Goal: Task Accomplishment & Management: Manage account settings

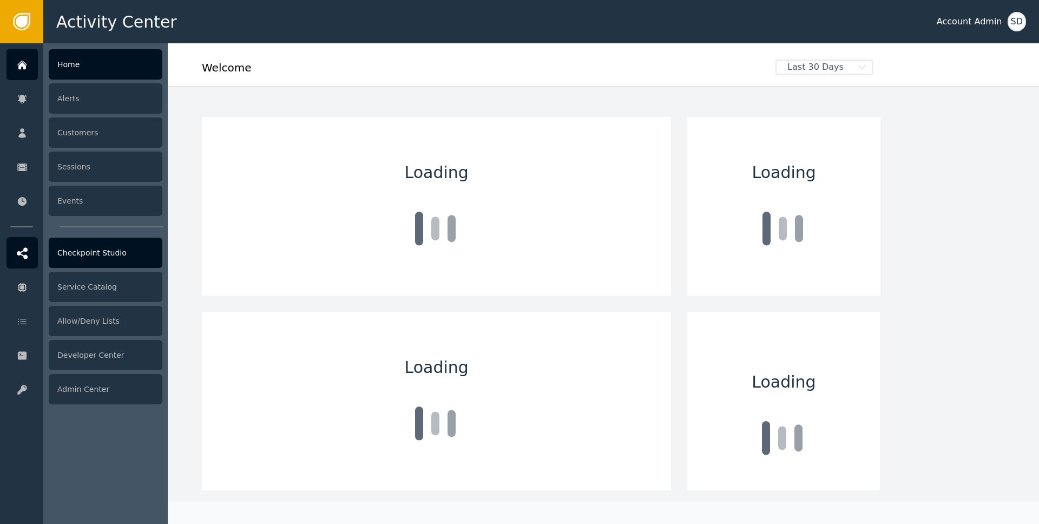
click at [27, 249] on icon at bounding box center [22, 252] width 11 height 11
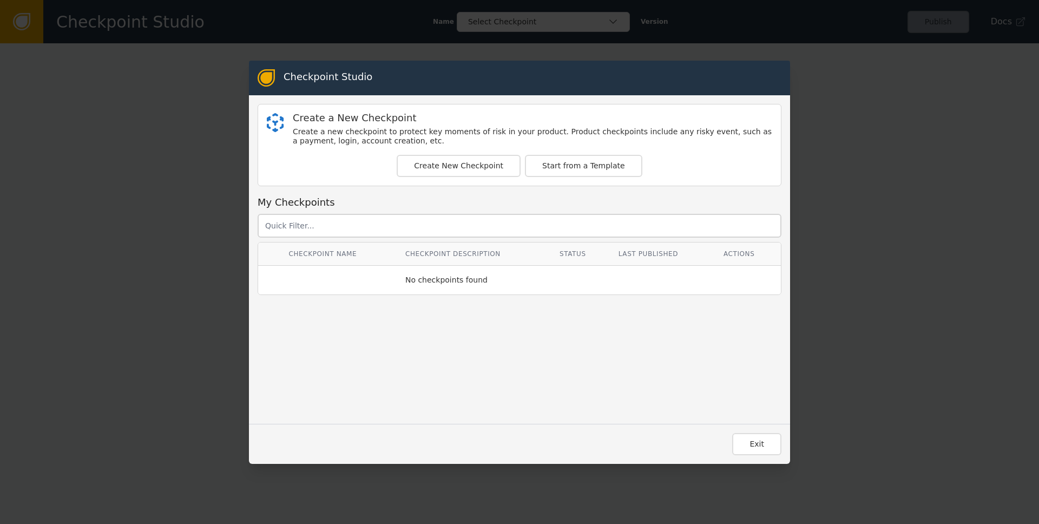
click at [148, 117] on div "Checkpoint Studio Create a New Checkpoint Create a new checkpoint to protect ke…" at bounding box center [519, 262] width 1039 height 524
click at [755, 453] on button "Exit" at bounding box center [756, 444] width 49 height 22
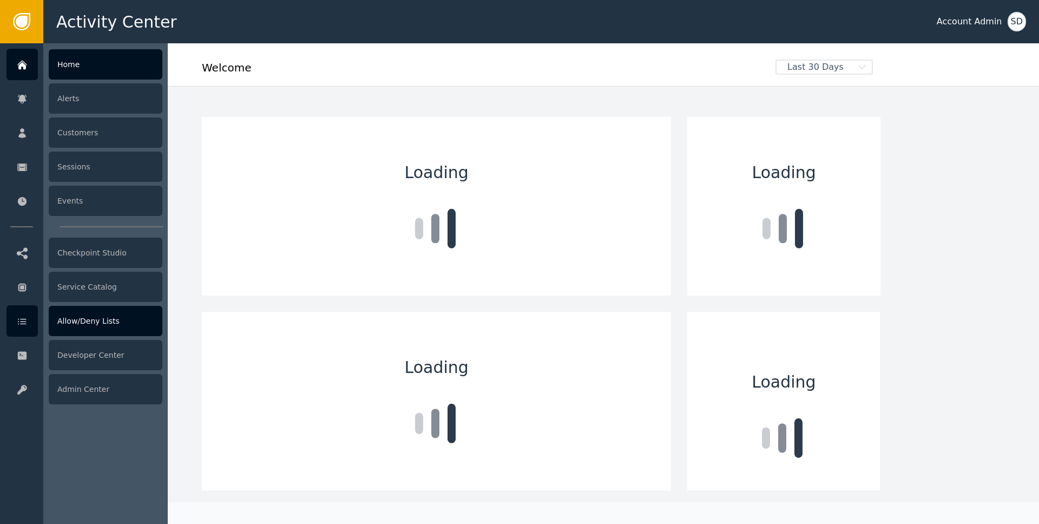
click at [97, 319] on div "Allow/Deny Lists" at bounding box center [106, 321] width 114 height 30
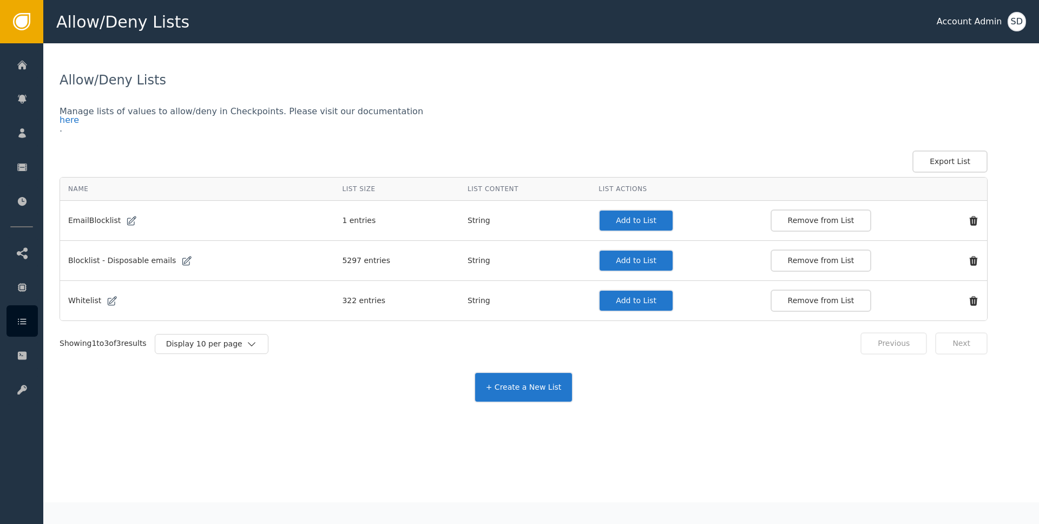
click at [624, 298] on button "Add to List" at bounding box center [635, 300] width 75 height 22
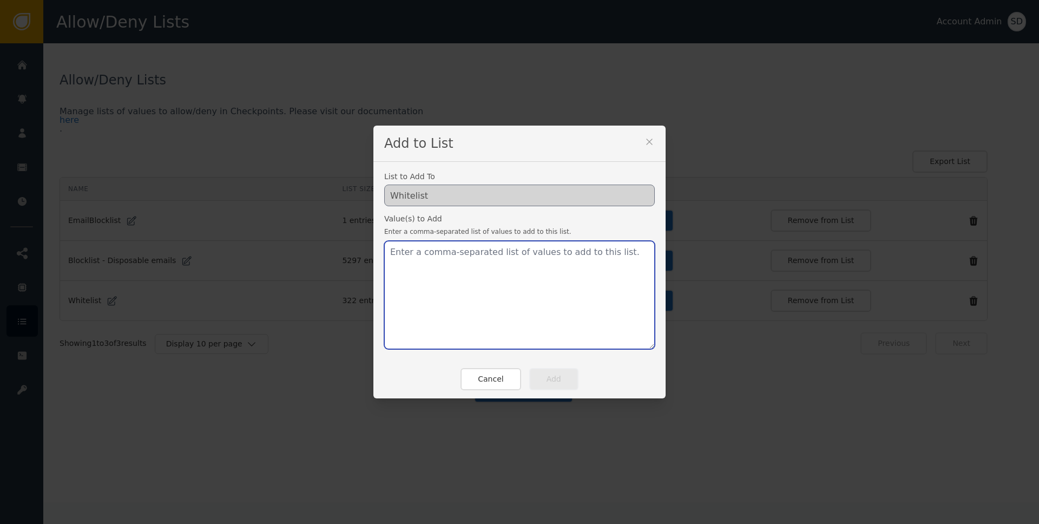
click at [513, 272] on textarea at bounding box center [519, 295] width 270 height 108
click at [649, 144] on icon at bounding box center [649, 141] width 11 height 11
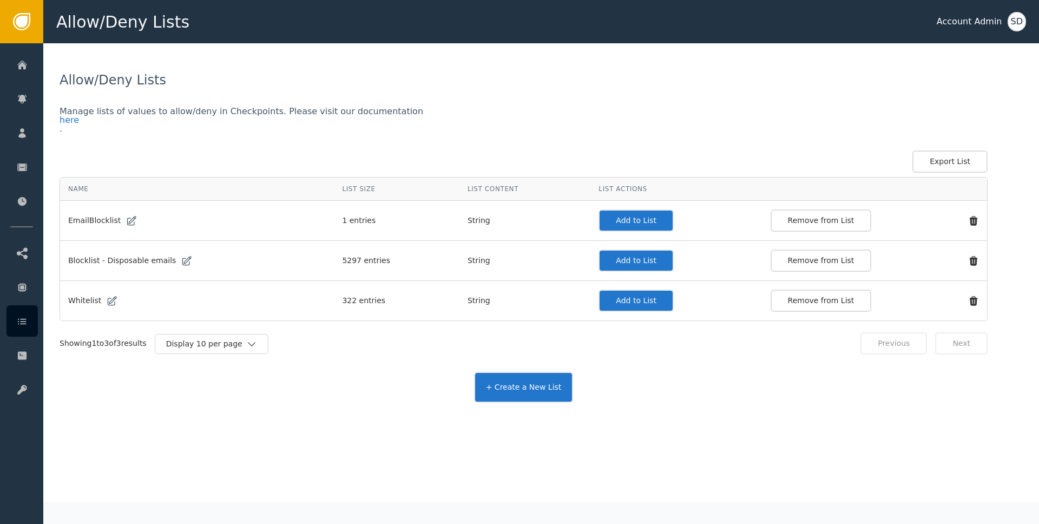
click at [107, 299] on icon at bounding box center [112, 300] width 11 height 11
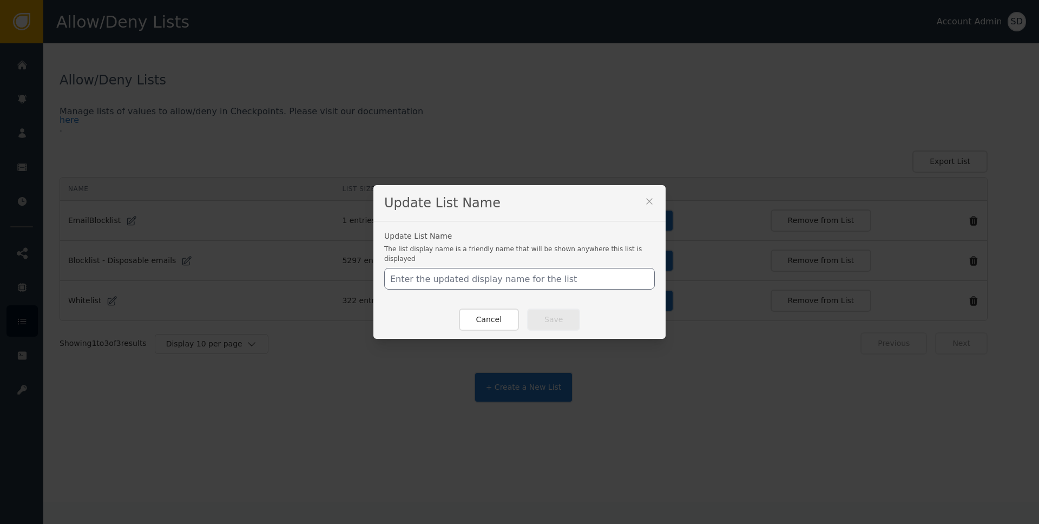
click at [646, 203] on icon at bounding box center [649, 201] width 6 height 6
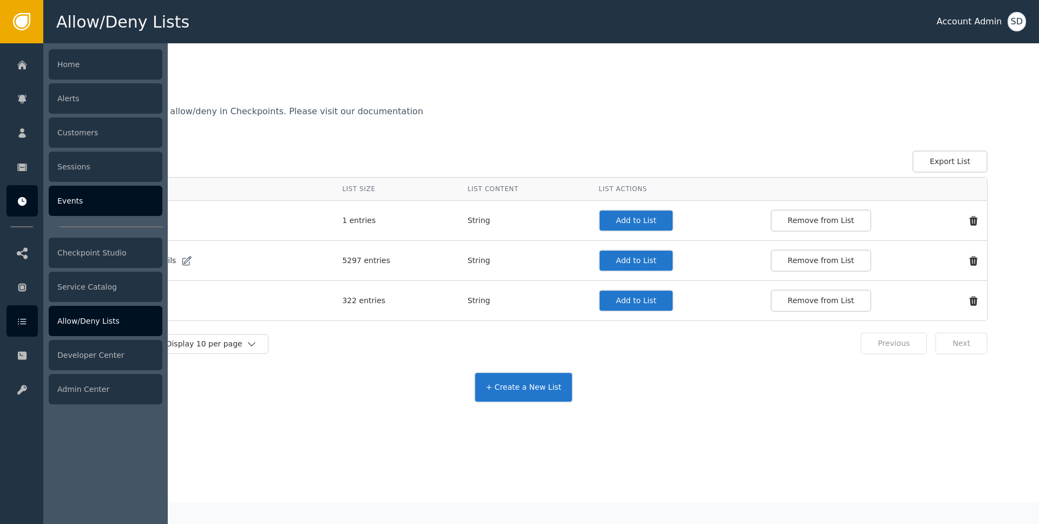
click at [21, 204] on icon at bounding box center [22, 201] width 9 height 9
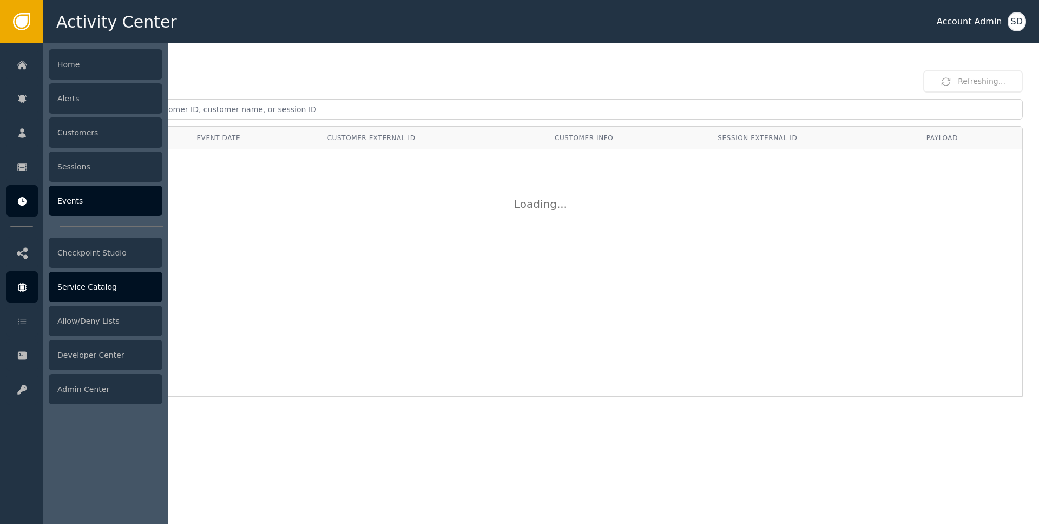
click at [24, 284] on icon at bounding box center [22, 287] width 9 height 9
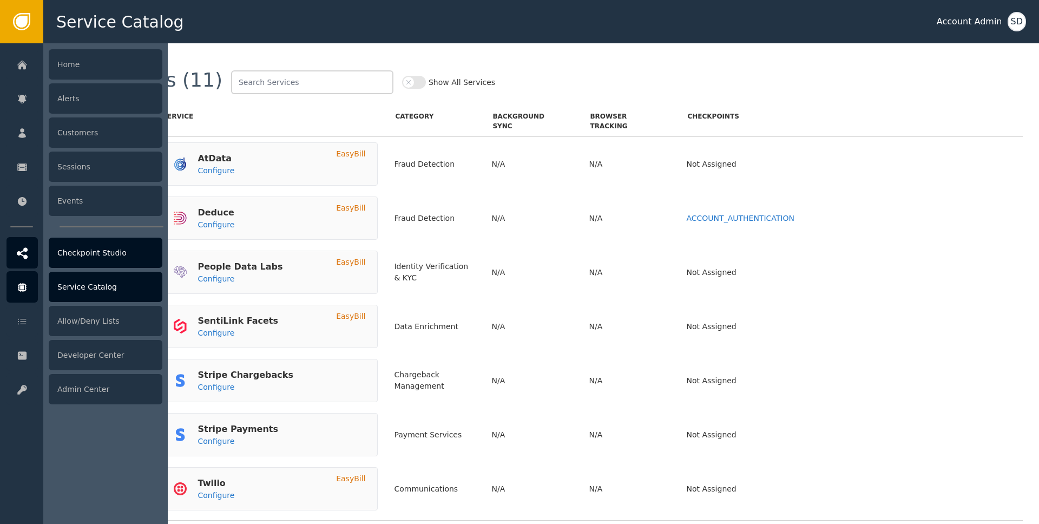
click at [60, 265] on div "Checkpoint Studio" at bounding box center [106, 252] width 114 height 30
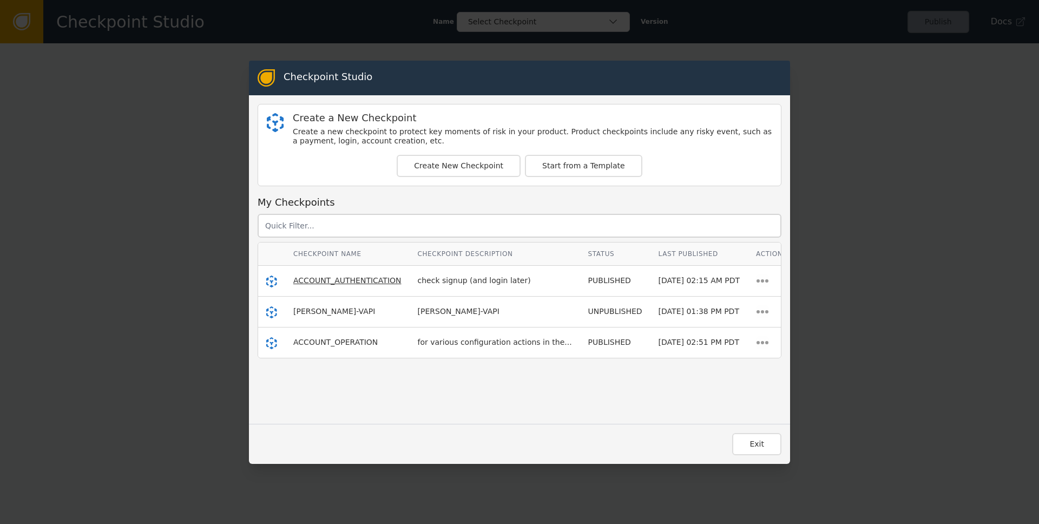
click at [342, 283] on span "ACCOUNT_AUTHENTICATION" at bounding box center [347, 280] width 108 height 9
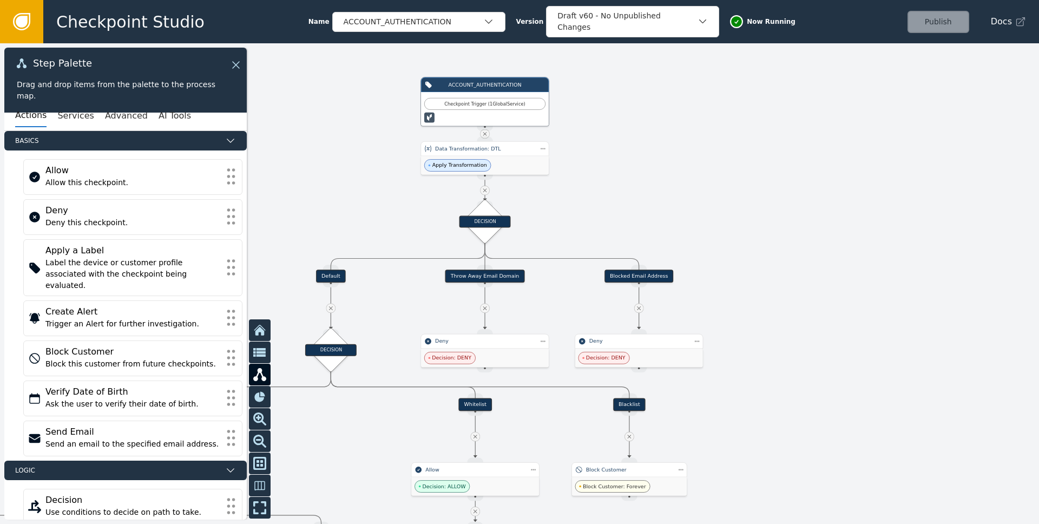
drag, startPoint x: 363, startPoint y: 295, endPoint x: 768, endPoint y: 249, distance: 407.8
click at [768, 249] on div at bounding box center [519, 283] width 1039 height 480
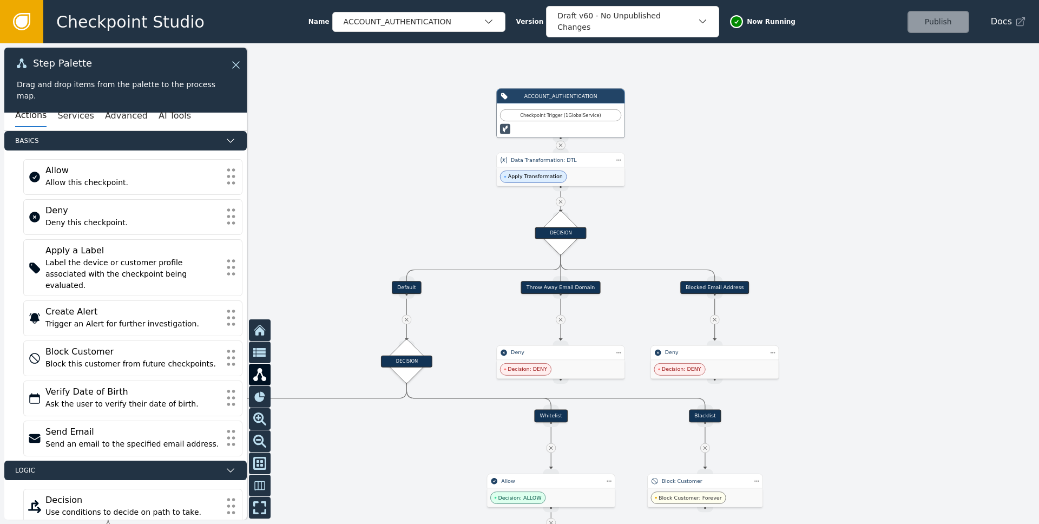
drag, startPoint x: 758, startPoint y: 240, endPoint x: 797, endPoint y: 232, distance: 39.4
click at [797, 232] on div at bounding box center [519, 283] width 1039 height 480
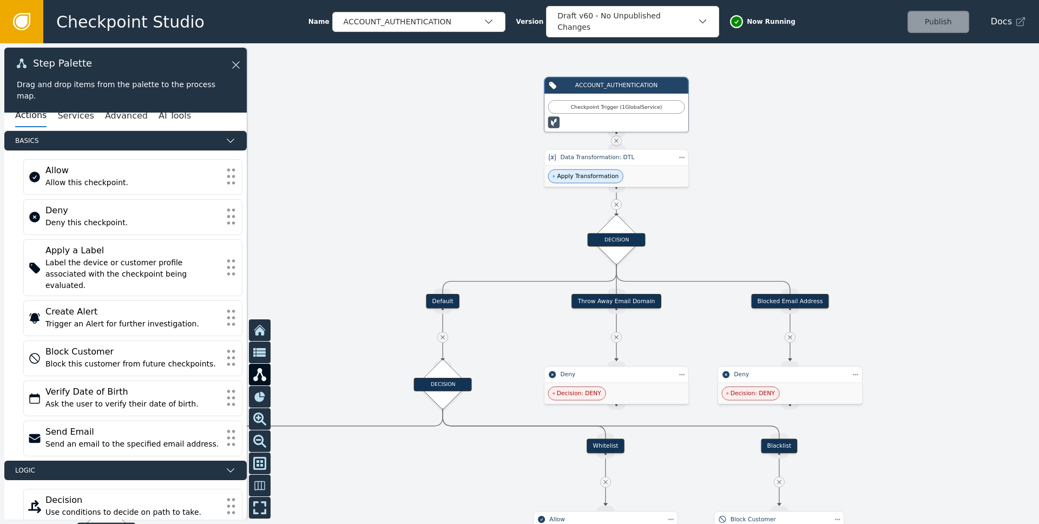
drag, startPoint x: 644, startPoint y: 229, endPoint x: 708, endPoint y: 237, distance: 63.8
click at [708, 237] on div at bounding box center [519, 283] width 1039 height 480
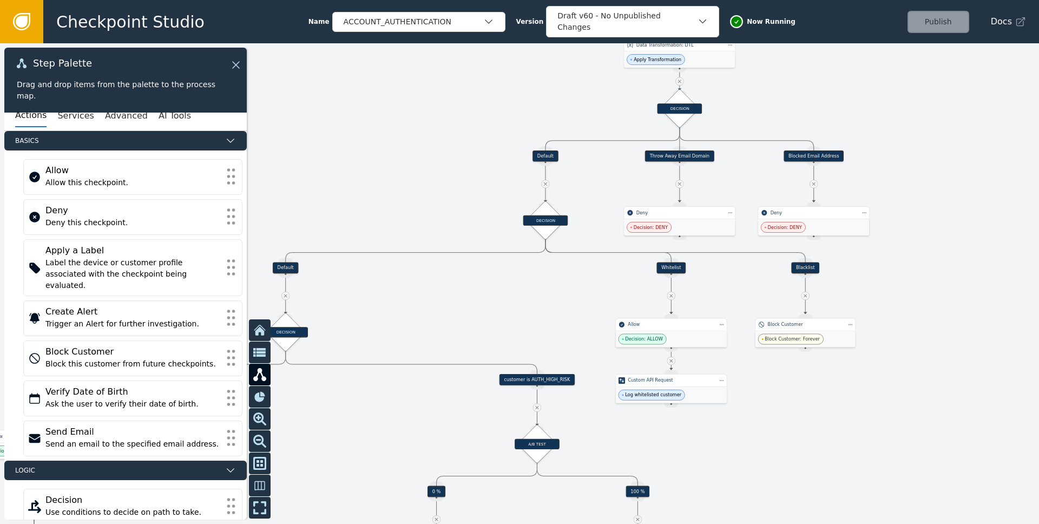
drag, startPoint x: 478, startPoint y: 415, endPoint x: 577, endPoint y: 255, distance: 189.0
click at [577, 255] on div at bounding box center [519, 283] width 1039 height 480
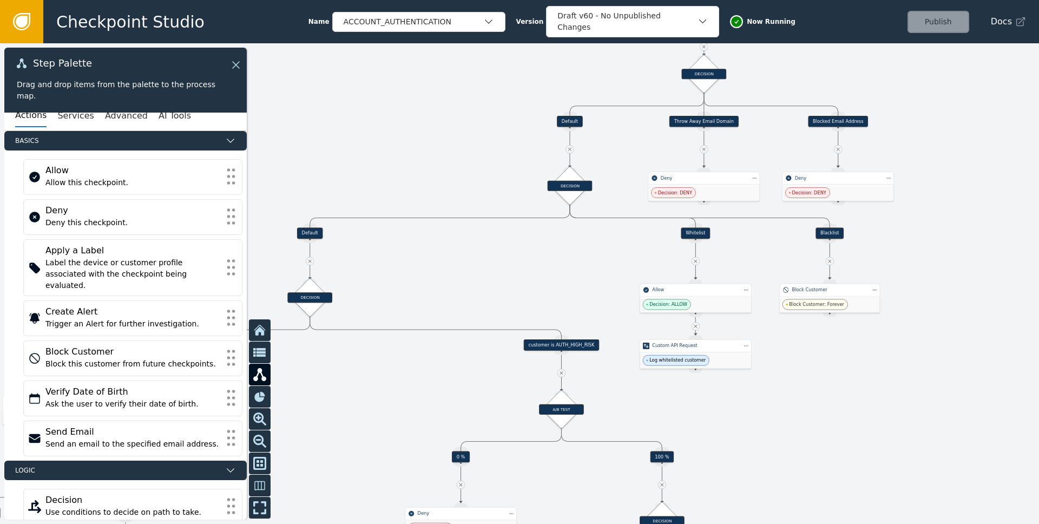
click at [701, 232] on div "Whitelist" at bounding box center [695, 232] width 29 height 11
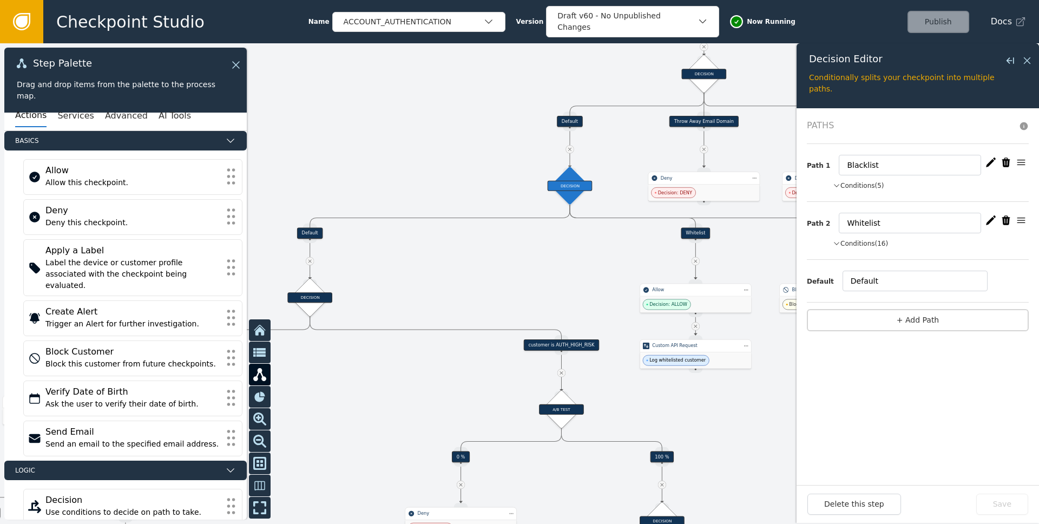
click at [876, 242] on button "Conditions (16)" at bounding box center [860, 244] width 55 height 10
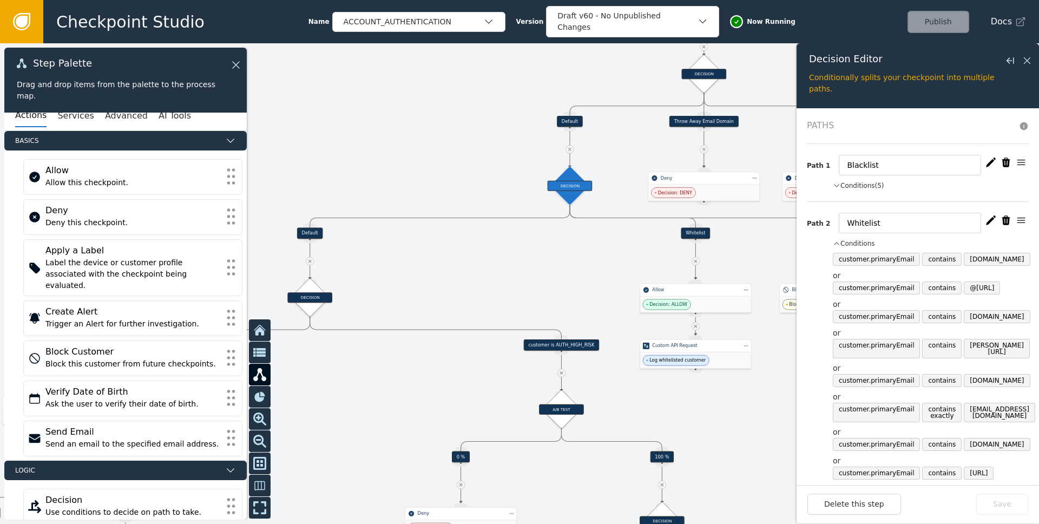
click at [839, 181] on icon "button" at bounding box center [837, 186] width 8 height 10
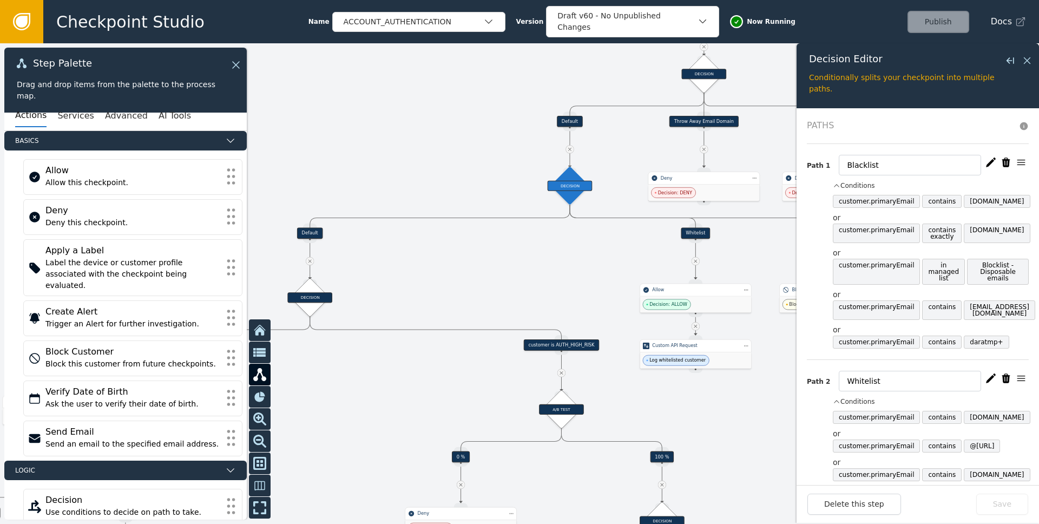
click at [852, 179] on div "Path 1 Blacklist Conditions customer.primaryEmail contains [DOMAIN_NAME] or cus…" at bounding box center [918, 252] width 222 height 216
click at [851, 183] on button "Conditions" at bounding box center [854, 186] width 42 height 10
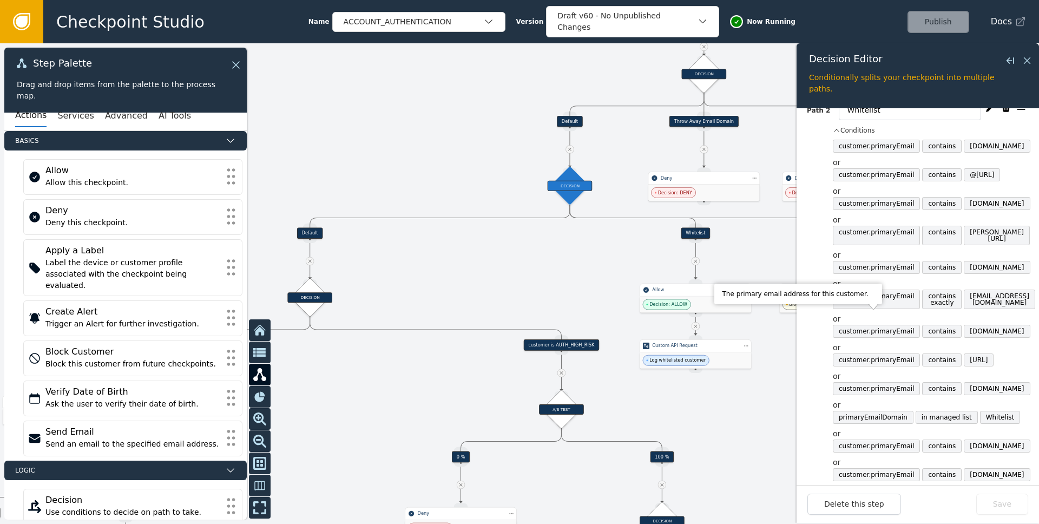
scroll to position [101, 0]
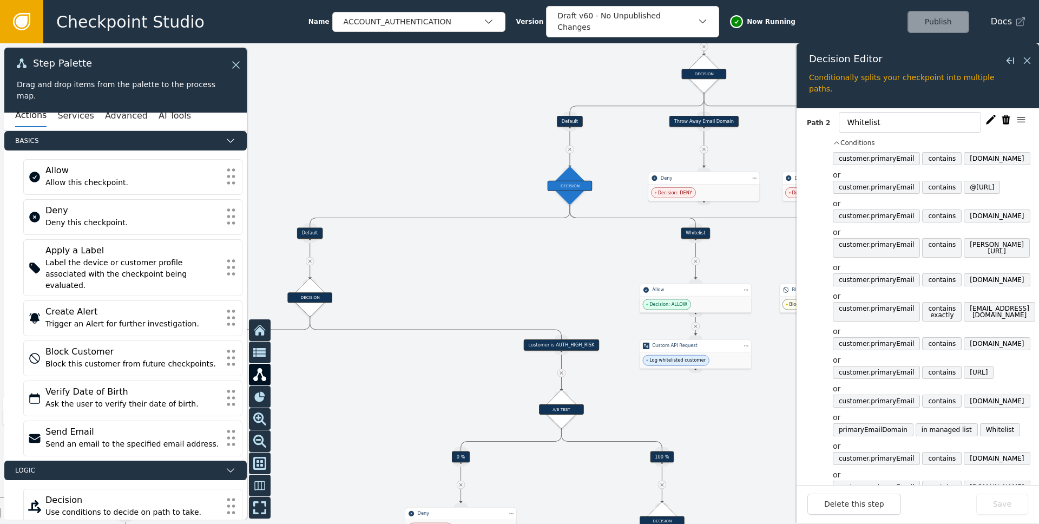
click at [986, 120] on icon "button" at bounding box center [991, 119] width 10 height 9
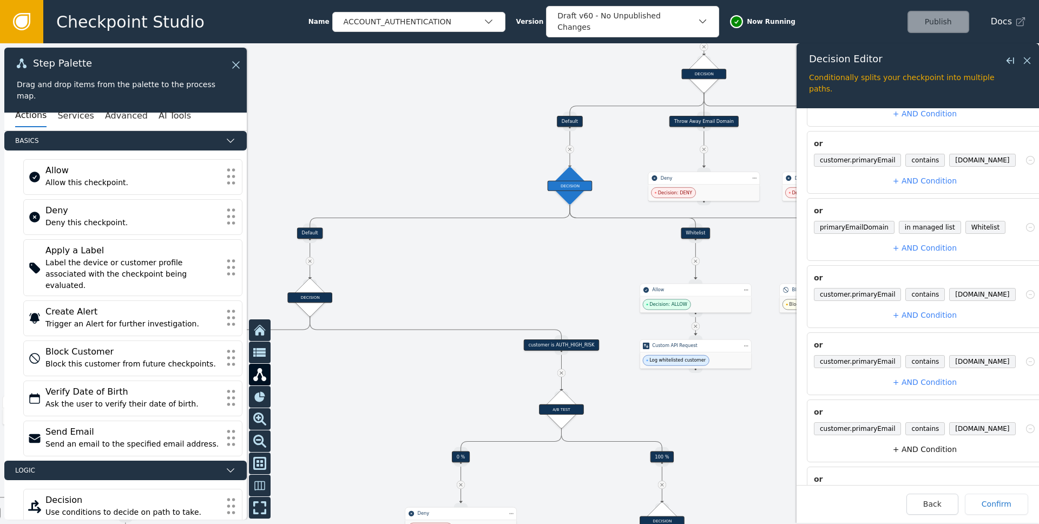
scroll to position [854, 0]
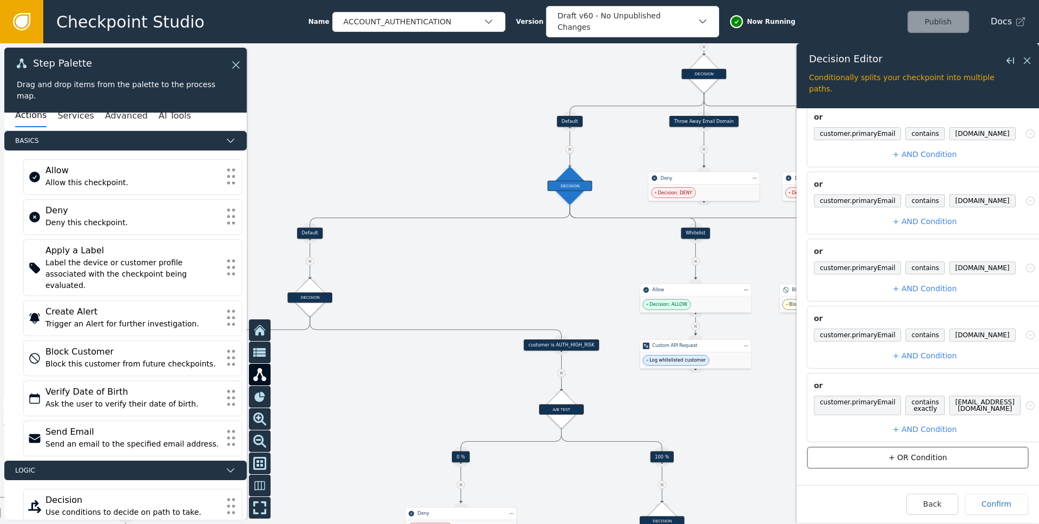
click at [943, 446] on button "+ OR Condition" at bounding box center [918, 457] width 222 height 22
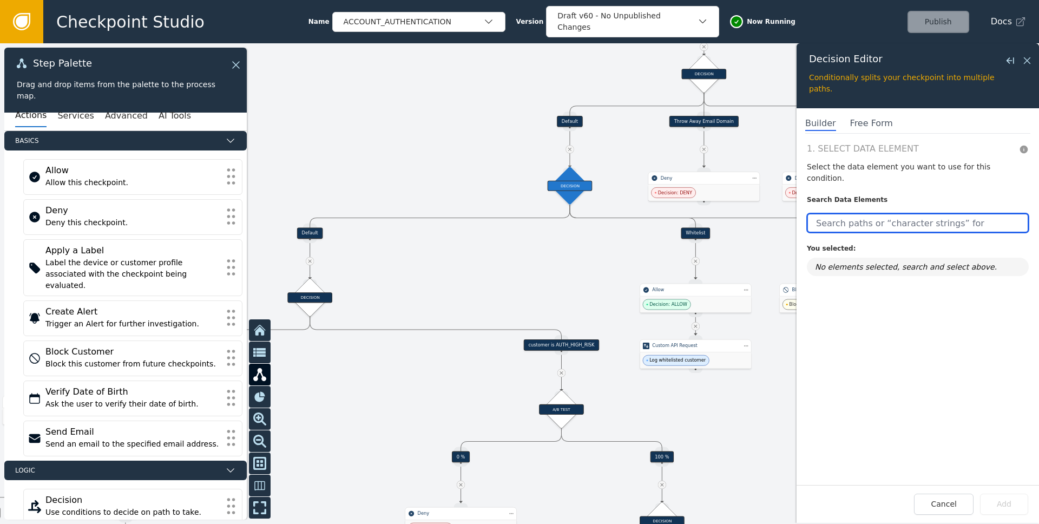
click at [898, 214] on input "text" at bounding box center [918, 222] width 222 height 19
click at [910, 213] on input "text" at bounding box center [918, 222] width 222 height 19
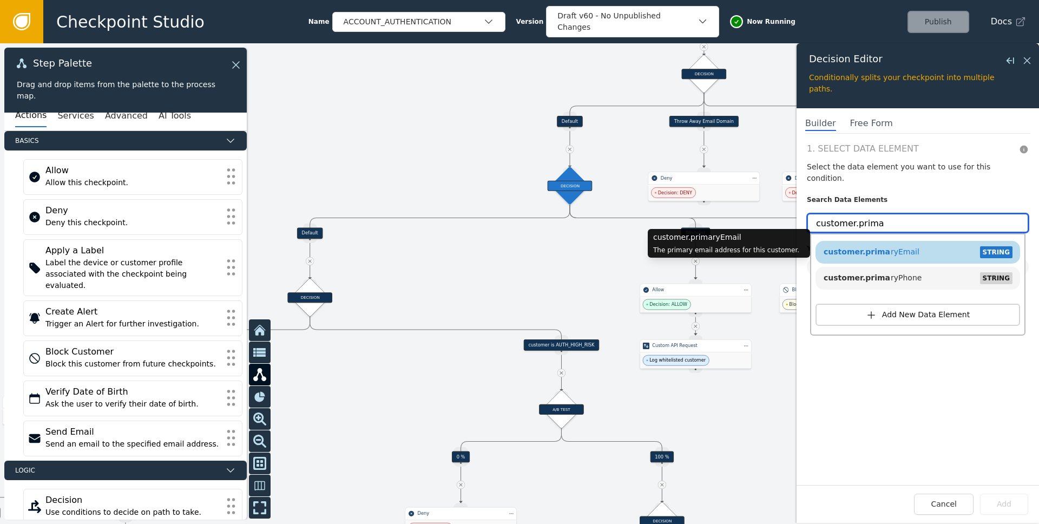
type input "customer.prima"
click at [932, 245] on div "customer.prima ryEmail STRING" at bounding box center [918, 252] width 194 height 16
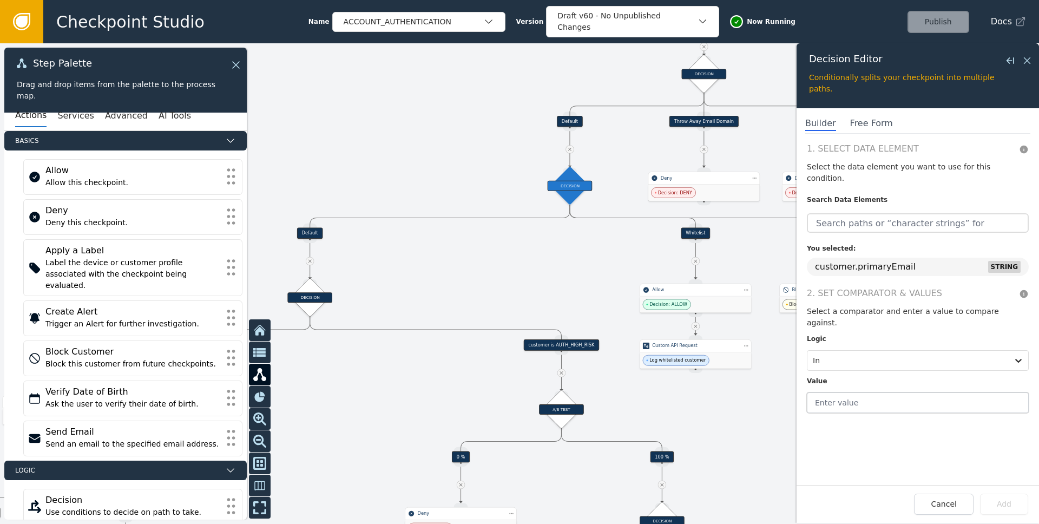
click at [848, 392] on input "text" at bounding box center [918, 402] width 222 height 21
type input "WhiteList"
click at [862, 353] on div at bounding box center [908, 360] width 190 height 15
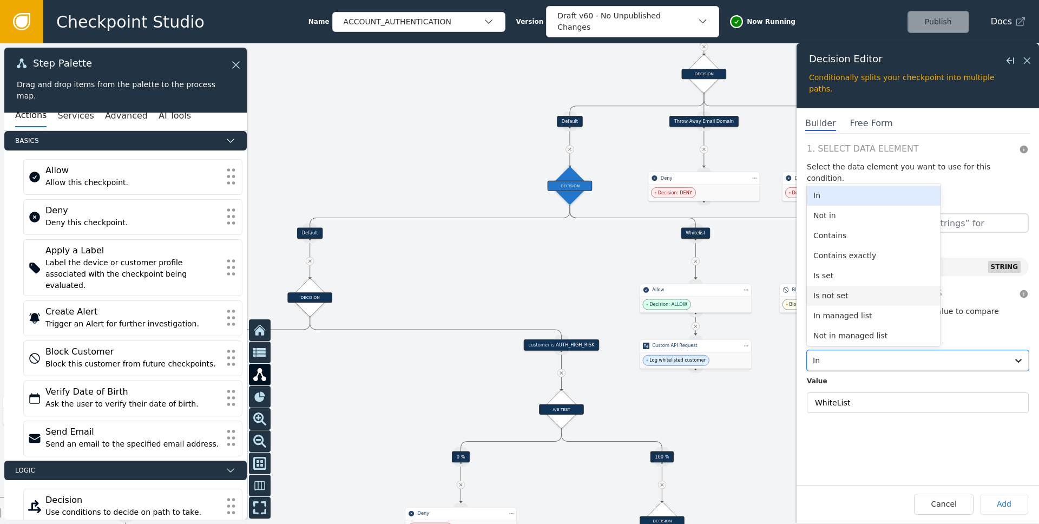
scroll to position [54, 0]
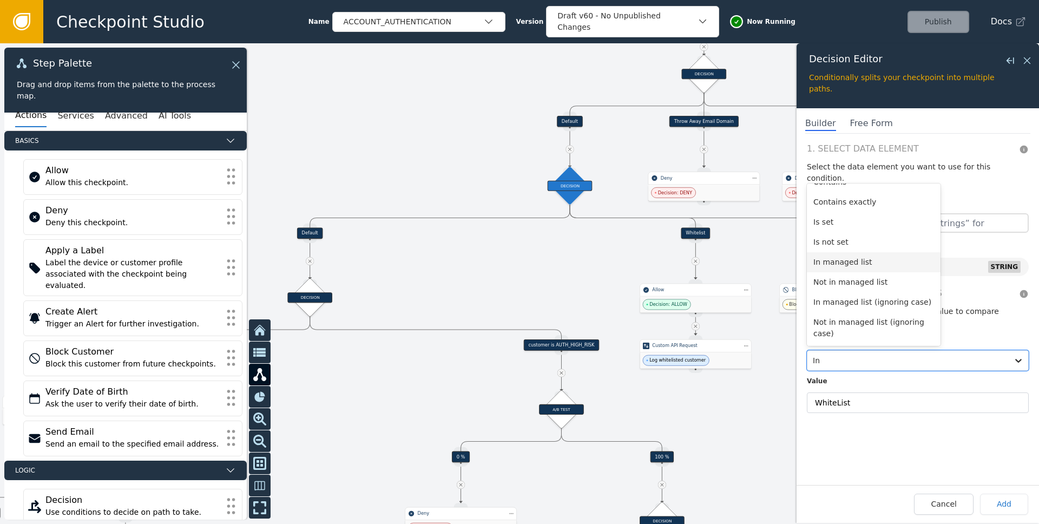
click at [861, 252] on div "In managed list" at bounding box center [874, 262] width 134 height 20
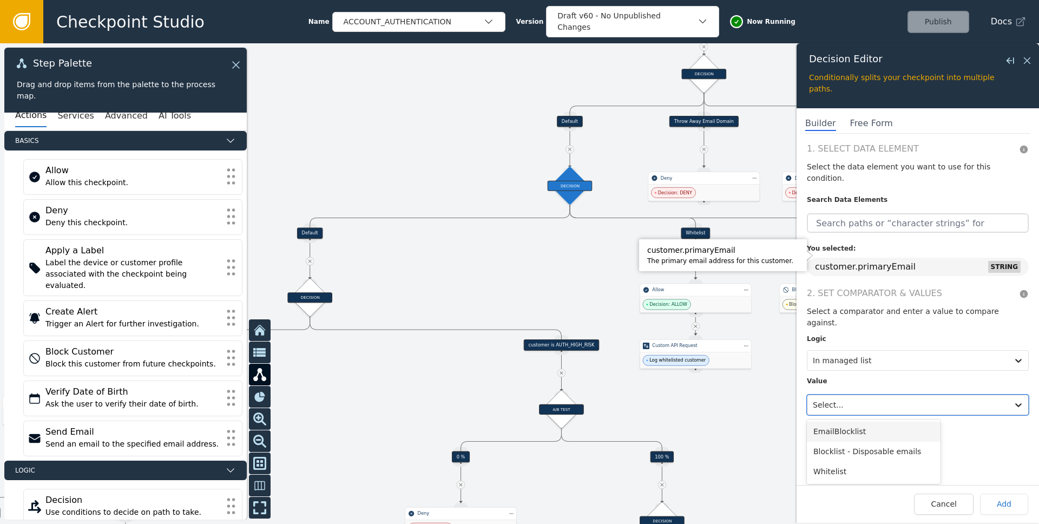
click at [850, 397] on div at bounding box center [908, 404] width 190 height 15
click at [841, 461] on div "Whitelist" at bounding box center [874, 471] width 134 height 20
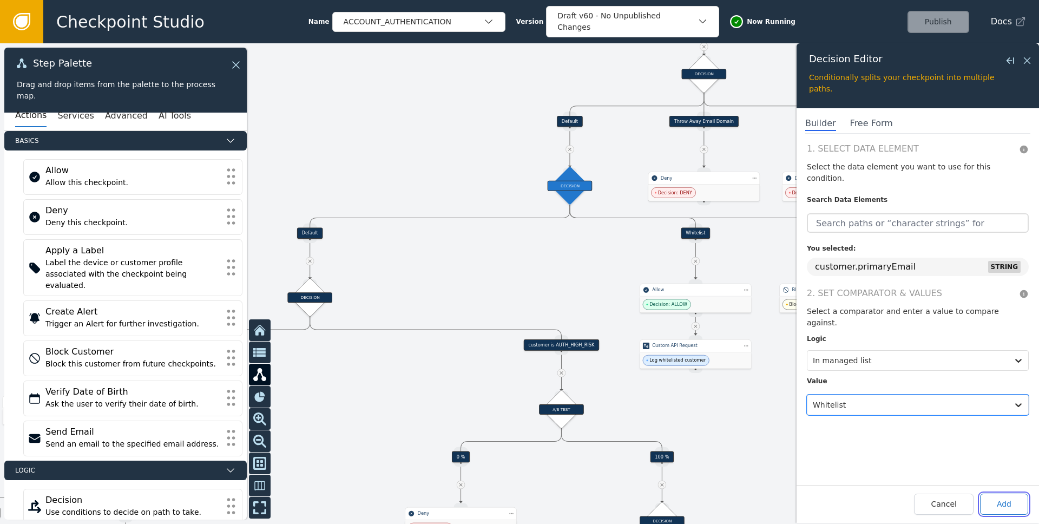
click at [999, 511] on button "Add" at bounding box center [1004, 503] width 48 height 21
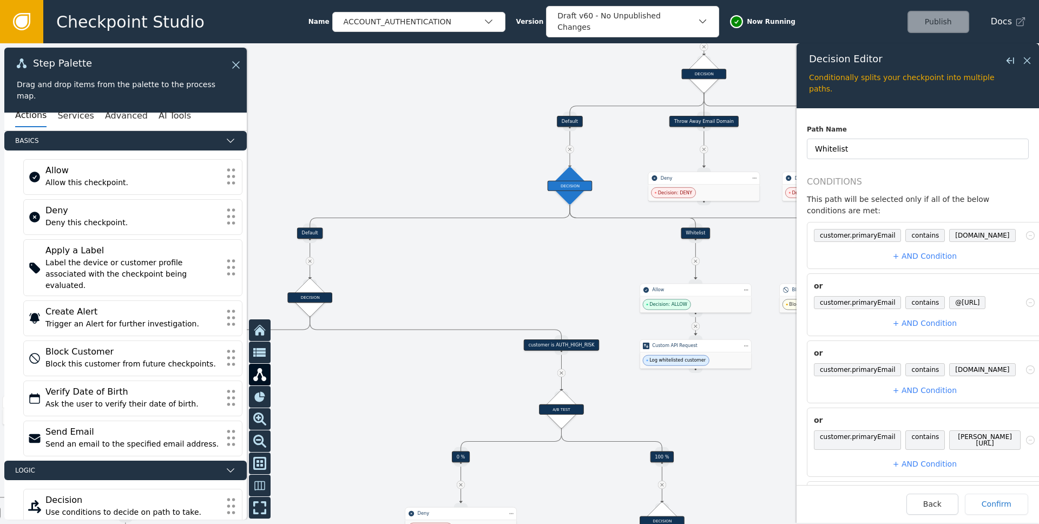
scroll to position [921, 0]
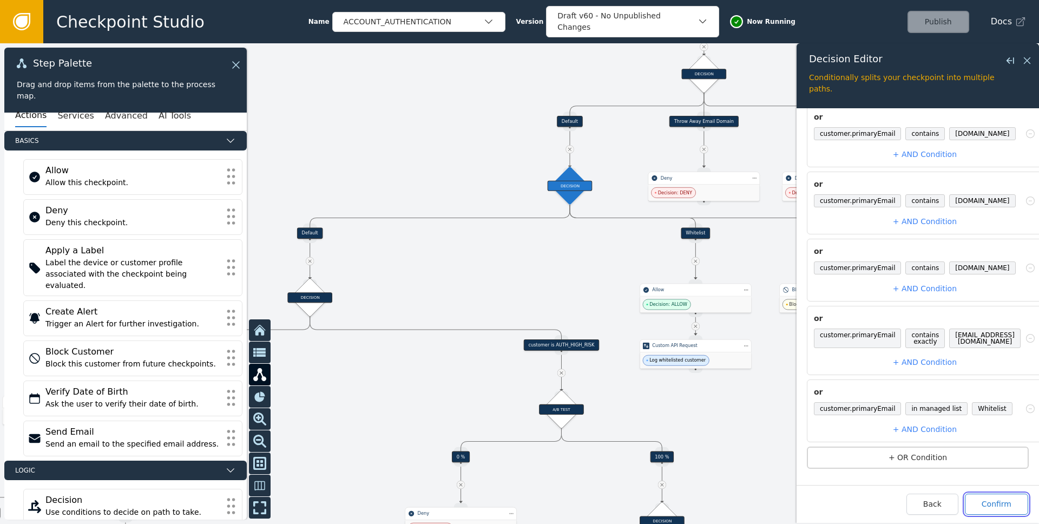
click at [996, 510] on button "Confirm" at bounding box center [996, 503] width 63 height 21
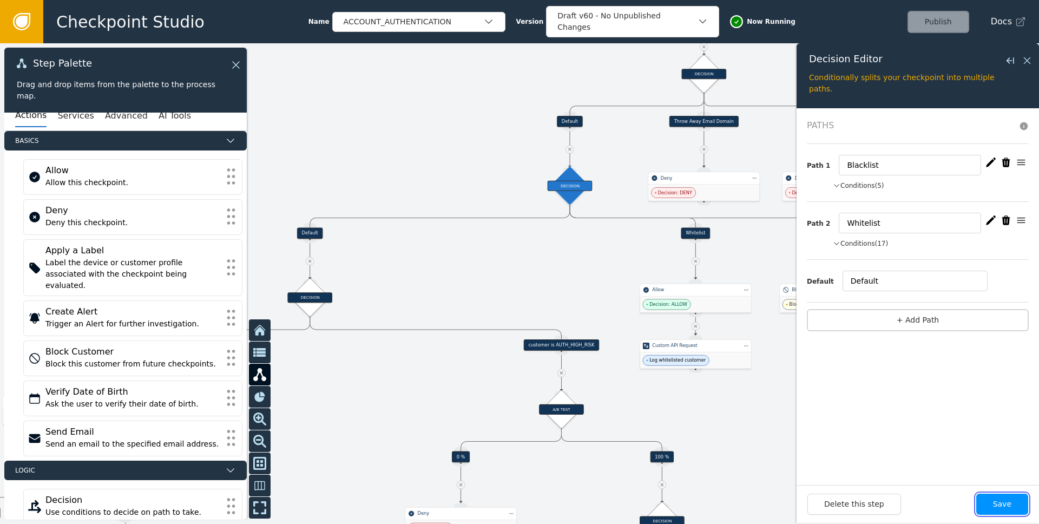
click at [998, 511] on button "Save" at bounding box center [1002, 503] width 52 height 21
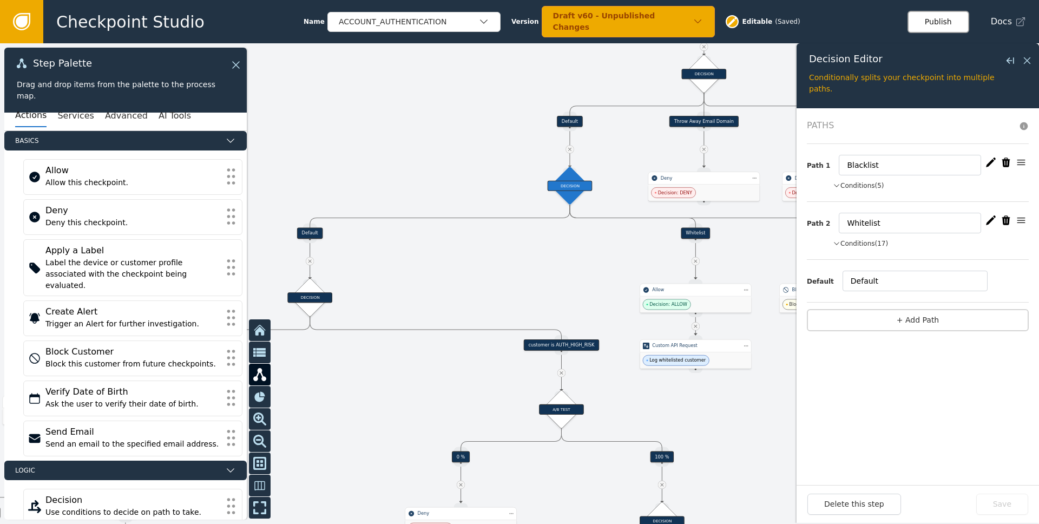
click at [925, 22] on button "Publish" at bounding box center [938, 22] width 62 height 22
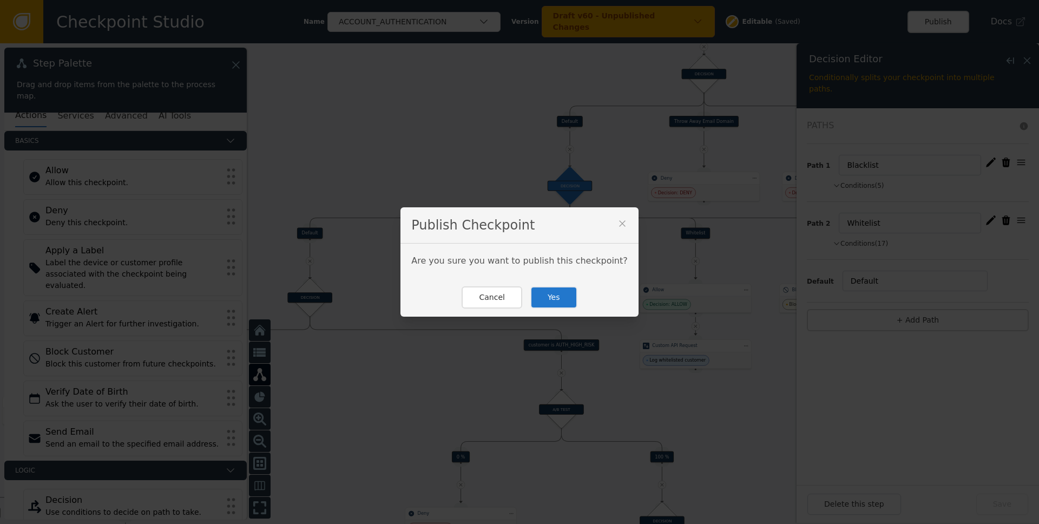
click at [541, 302] on button "Yes" at bounding box center [553, 297] width 47 height 22
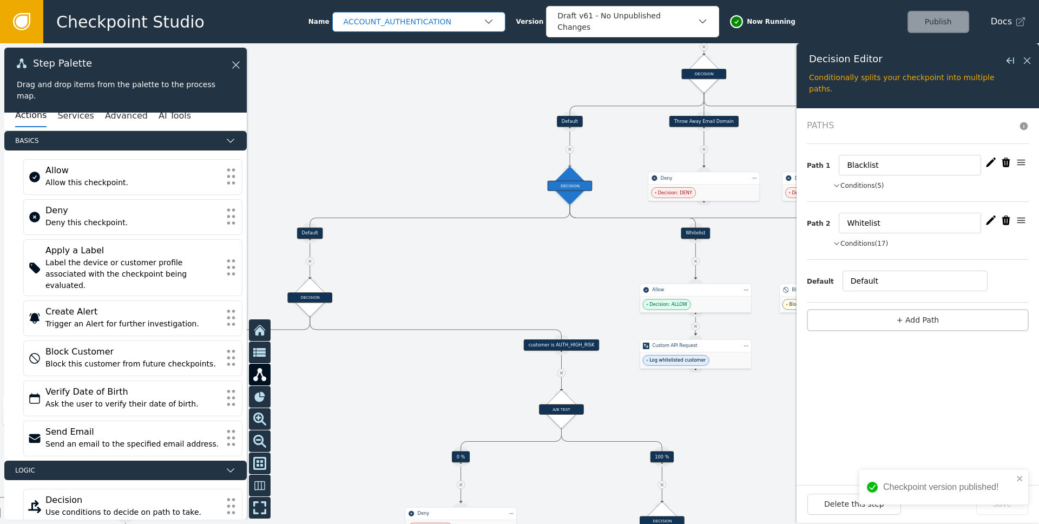
click at [463, 21] on div "ACCOUNT_AUTHENTICATION" at bounding box center [414, 21] width 140 height 11
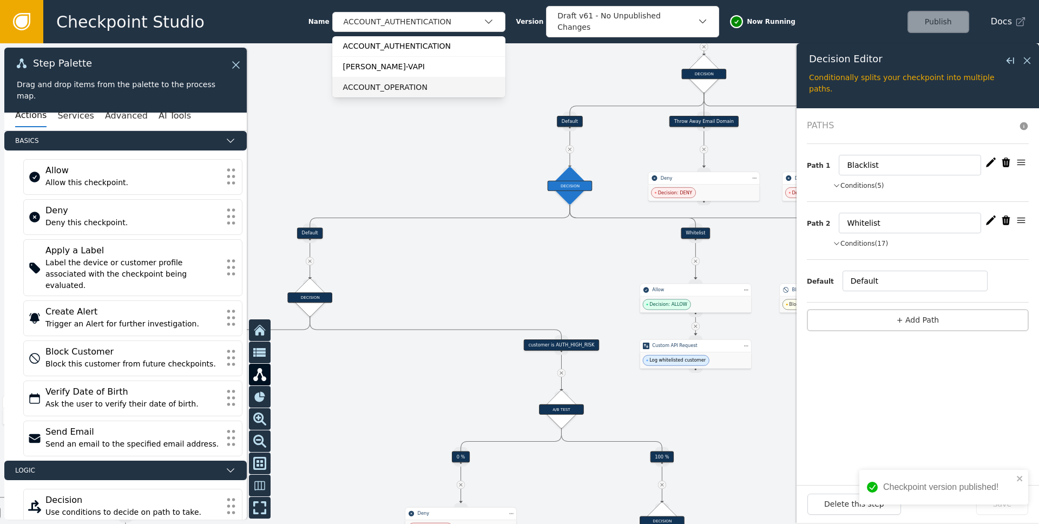
click at [416, 78] on div "ACCOUNT_OPERATION" at bounding box center [418, 87] width 173 height 21
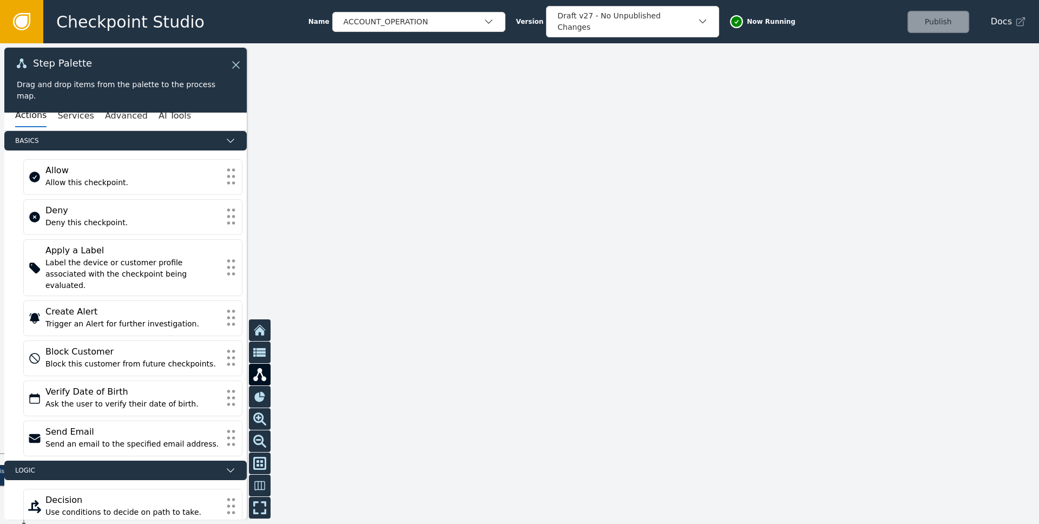
drag, startPoint x: 493, startPoint y: 282, endPoint x: 850, endPoint y: 236, distance: 360.0
click at [850, 236] on div at bounding box center [519, 283] width 1039 height 480
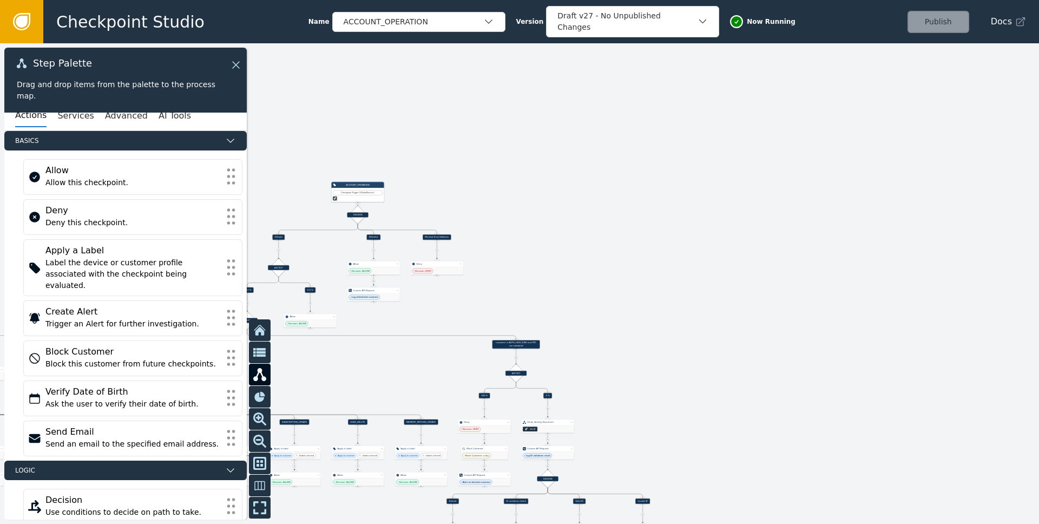
drag, startPoint x: 590, startPoint y: 301, endPoint x: 780, endPoint y: 226, distance: 203.9
click at [780, 226] on div at bounding box center [519, 283] width 1039 height 480
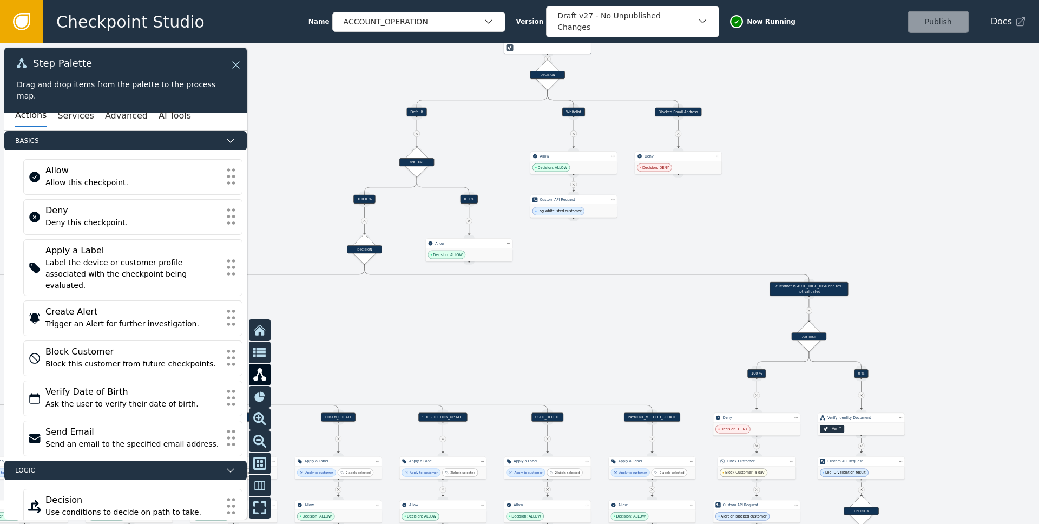
drag, startPoint x: 715, startPoint y: 212, endPoint x: 677, endPoint y: 269, distance: 68.9
click at [736, 266] on div at bounding box center [519, 283] width 1039 height 480
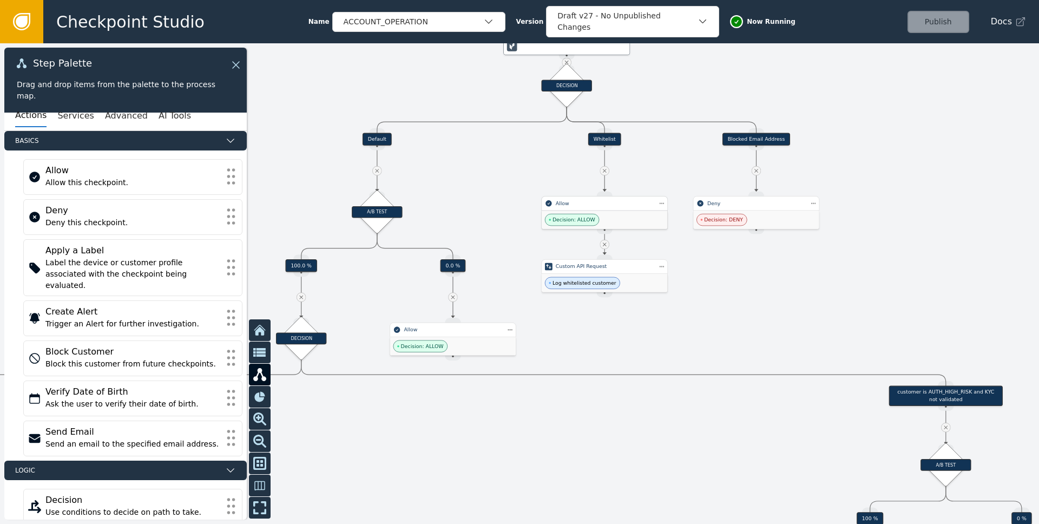
click at [614, 218] on div "Decision: ALLOW" at bounding box center [604, 219] width 126 height 18
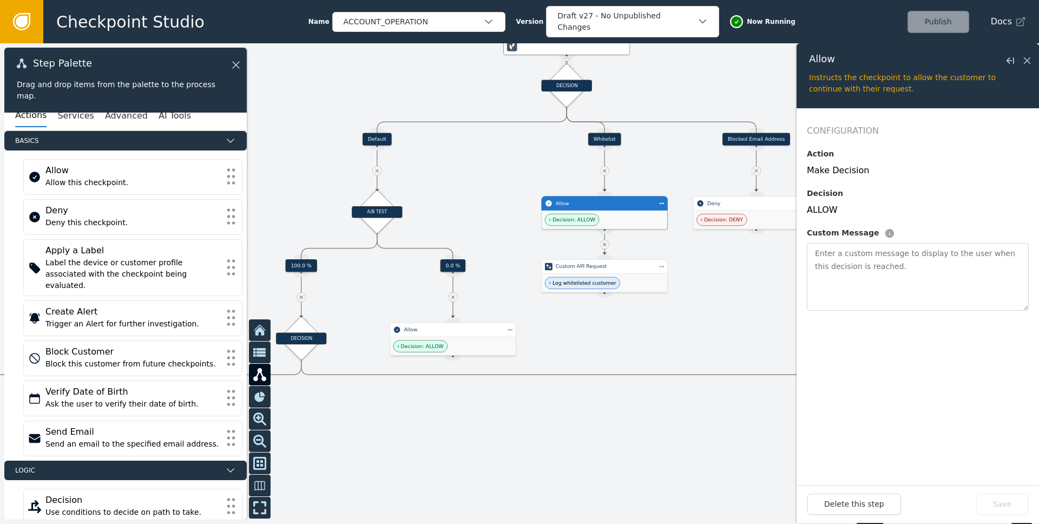
click at [600, 136] on div "Whitelist" at bounding box center [604, 139] width 33 height 12
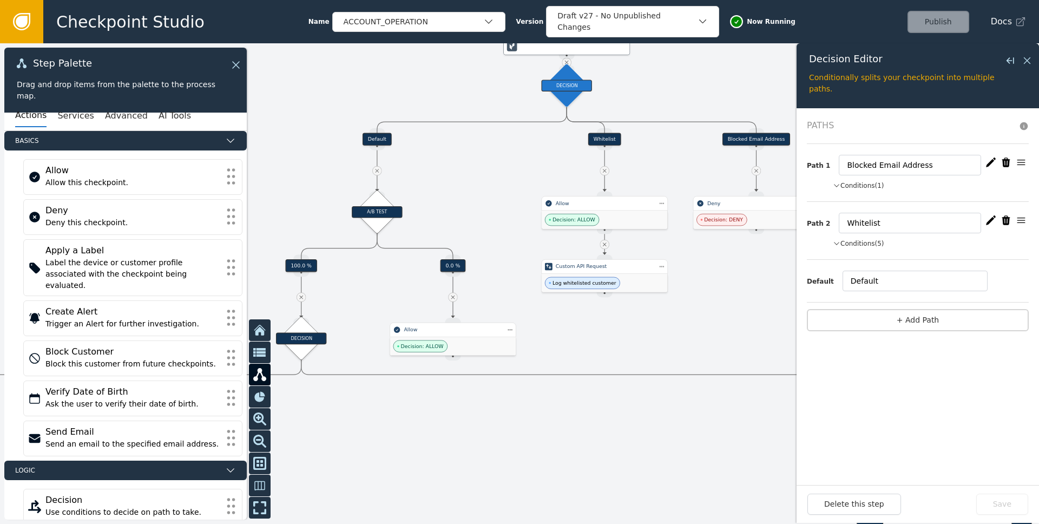
click at [846, 243] on button "Conditions (5)" at bounding box center [858, 244] width 51 height 10
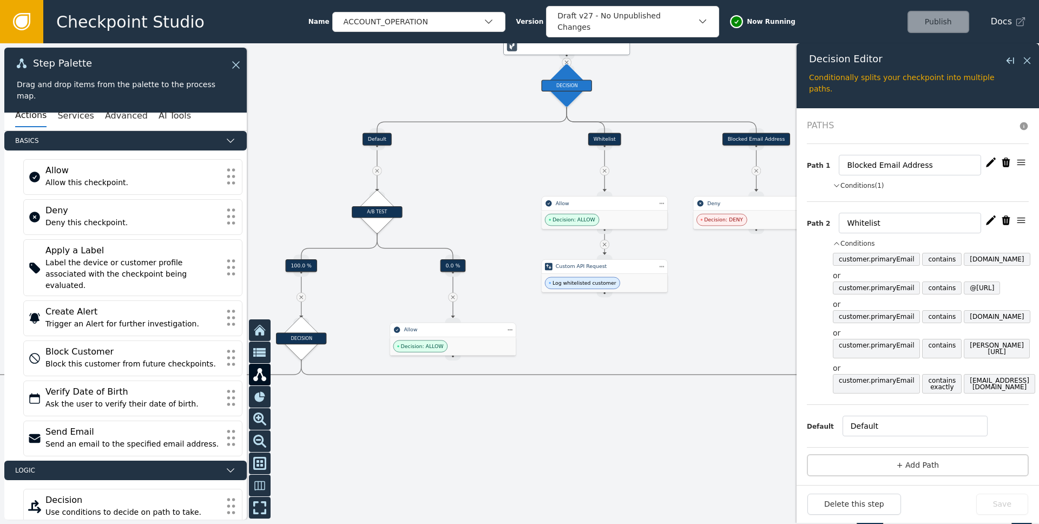
click at [985, 223] on icon "button" at bounding box center [990, 220] width 11 height 11
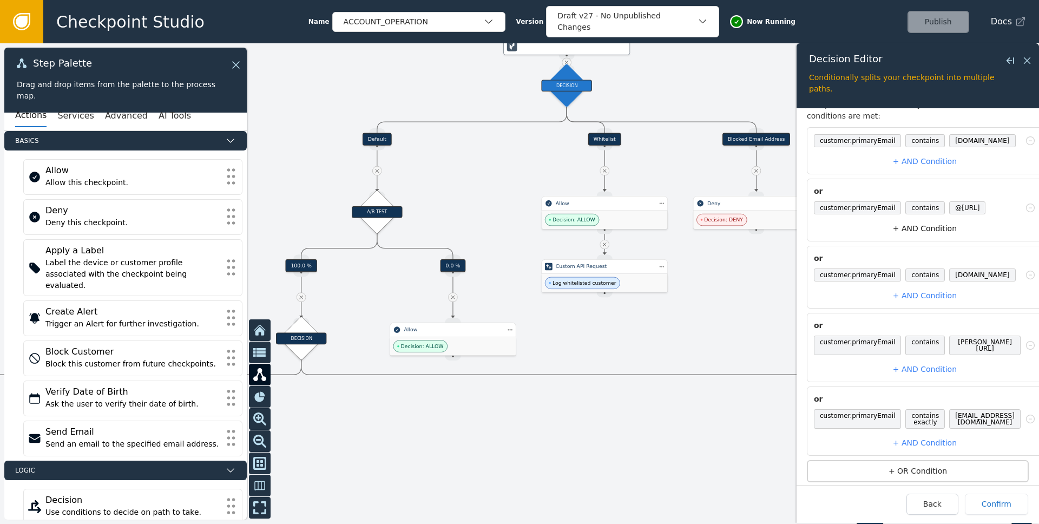
scroll to position [110, 0]
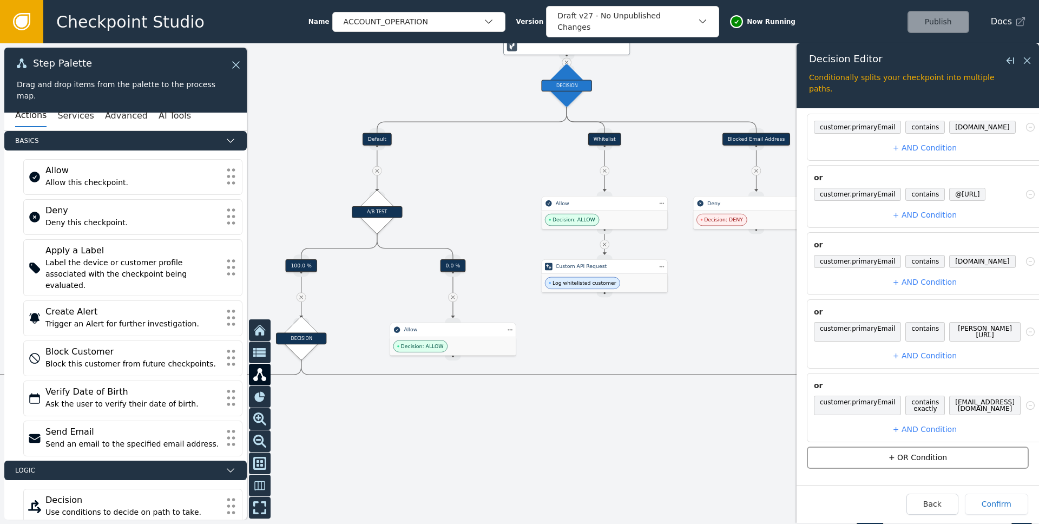
click at [900, 446] on button "+ OR Condition" at bounding box center [918, 457] width 222 height 22
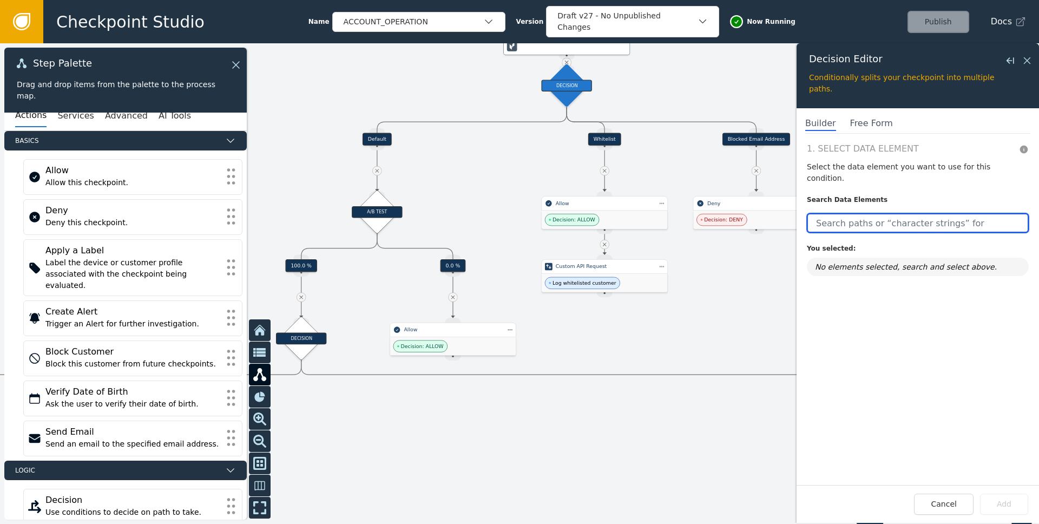
click at [885, 213] on input "text" at bounding box center [918, 222] width 222 height 19
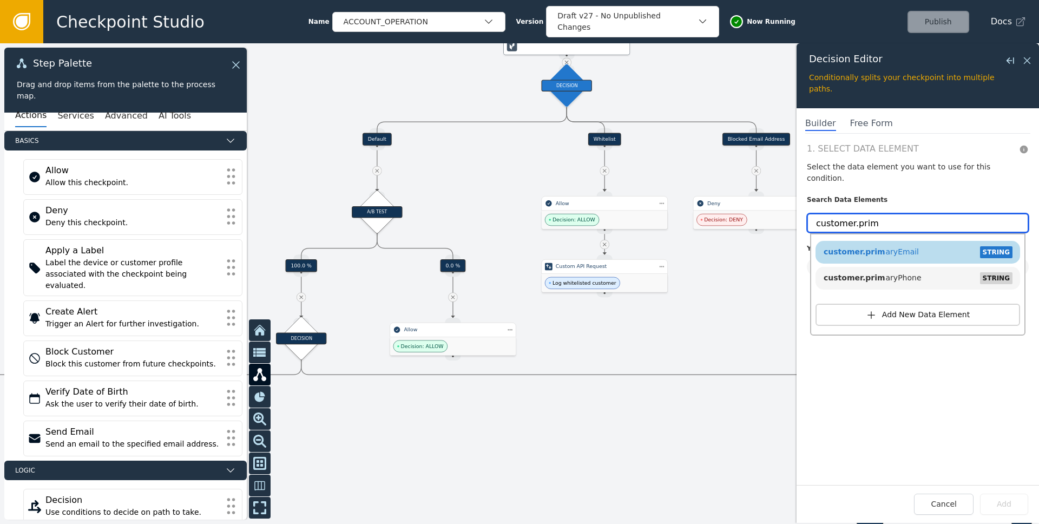
type input "customer.prim"
click at [897, 244] on div "customer.prim aryEmail STRING" at bounding box center [918, 252] width 194 height 16
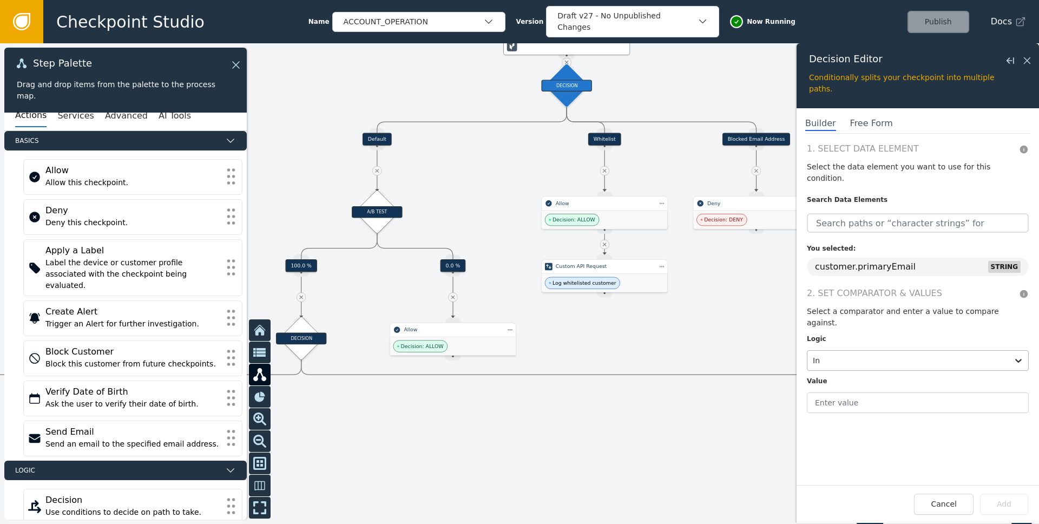
click at [853, 353] on div at bounding box center [908, 360] width 190 height 15
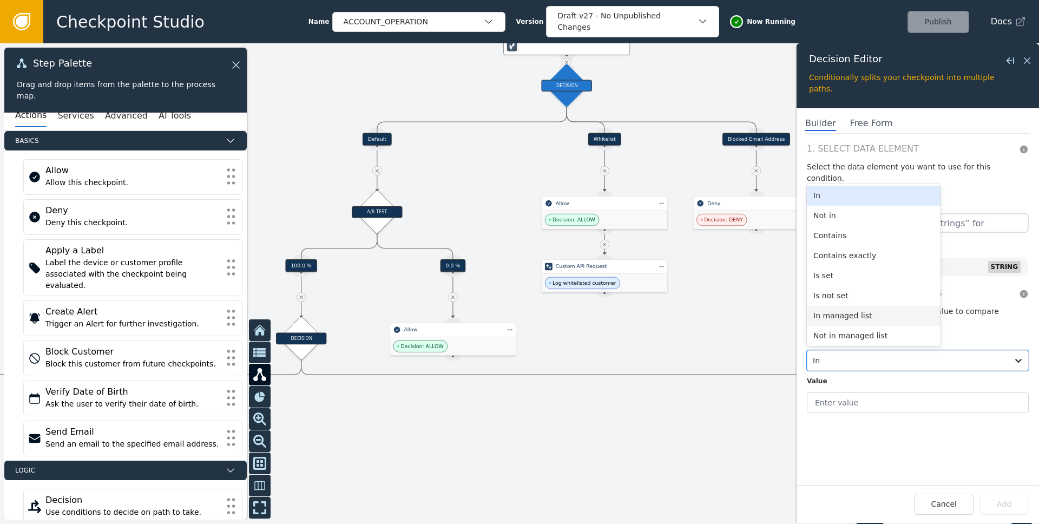
click at [857, 306] on div "In managed list" at bounding box center [874, 316] width 134 height 20
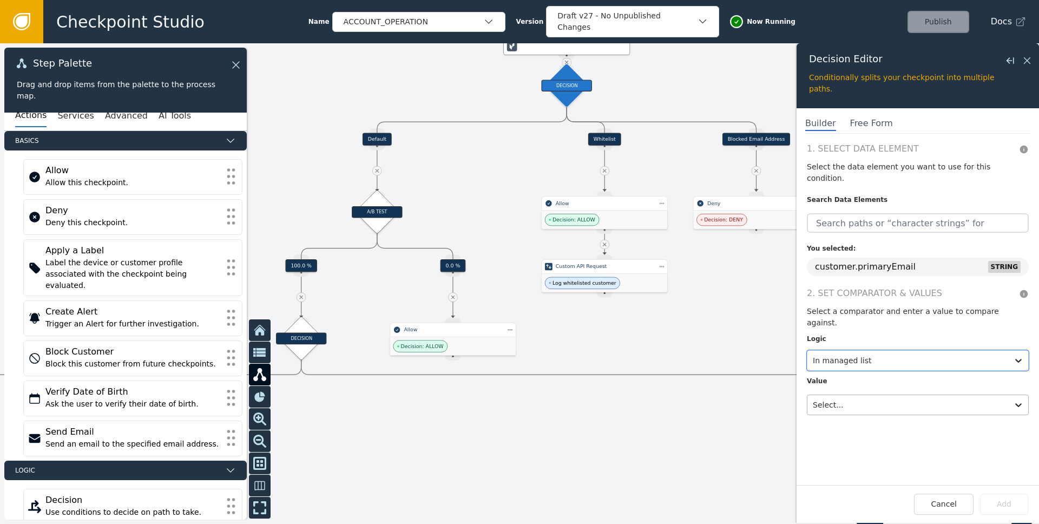
click at [850, 397] on div at bounding box center [908, 404] width 190 height 15
click at [841, 461] on div "Whitelist" at bounding box center [874, 471] width 134 height 20
click at [996, 503] on button "Add" at bounding box center [1004, 503] width 48 height 21
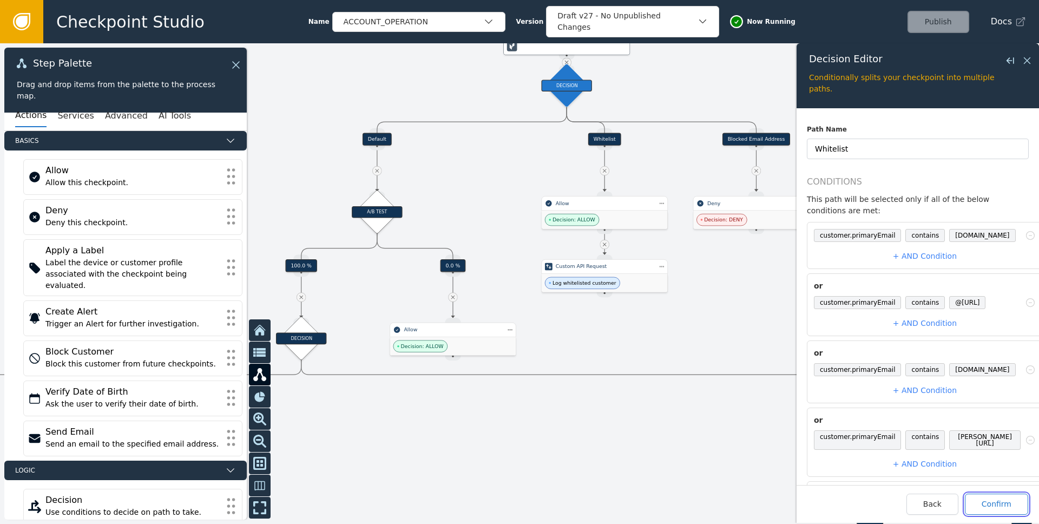
click at [982, 500] on button "Confirm" at bounding box center [996, 503] width 63 height 21
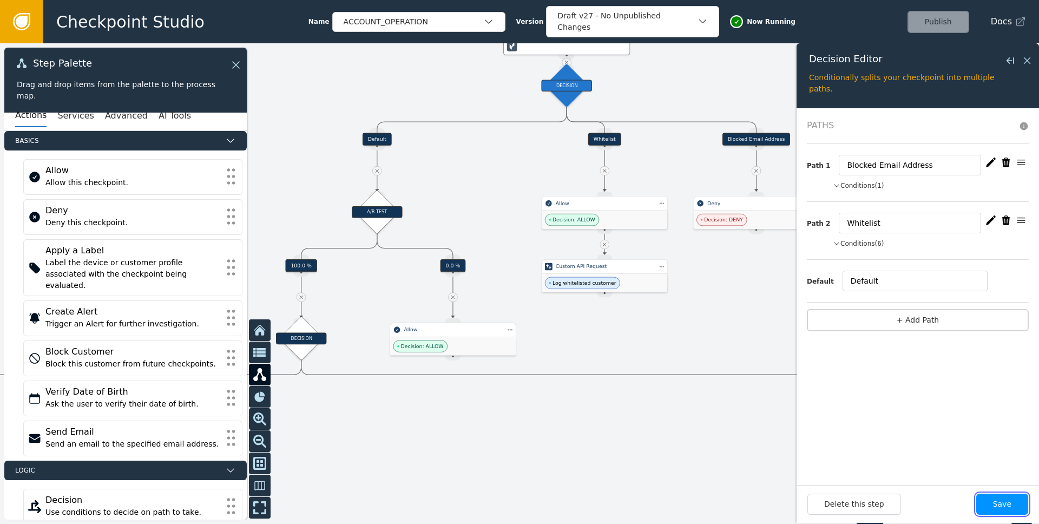
click at [990, 502] on button "Save" at bounding box center [1002, 503] width 52 height 21
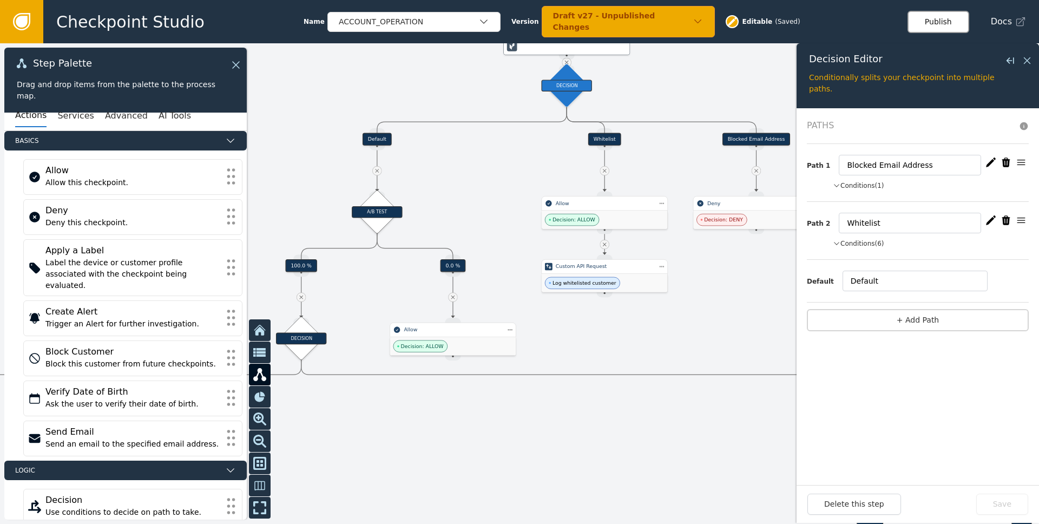
click at [935, 28] on button "Publish" at bounding box center [938, 22] width 62 height 22
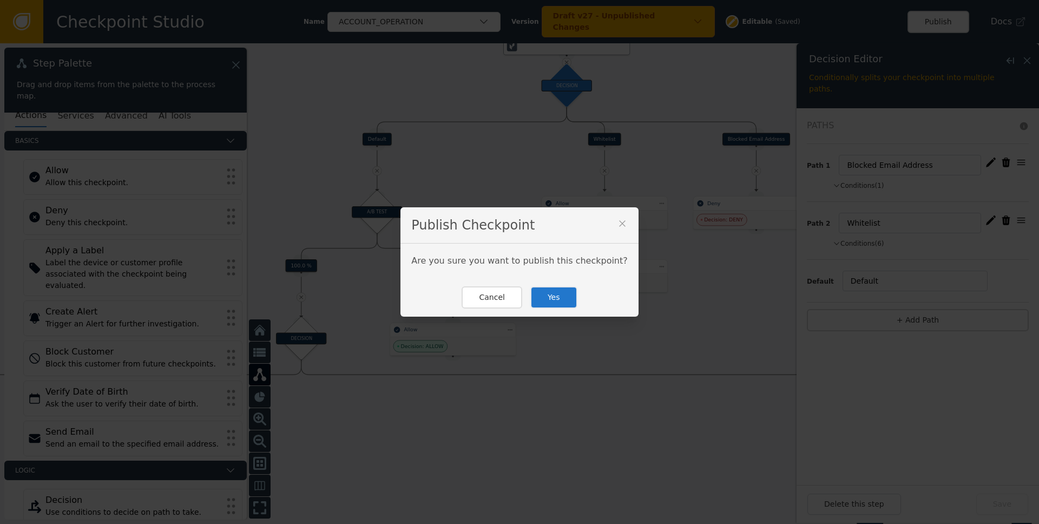
click at [553, 294] on button "Yes" at bounding box center [553, 297] width 47 height 22
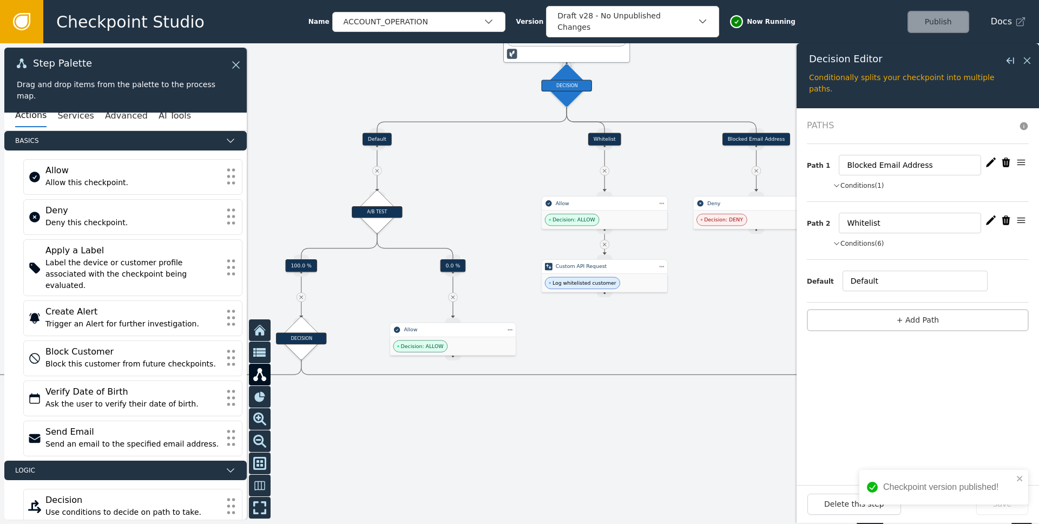
click at [24, 21] on icon at bounding box center [22, 22] width 12 height 12
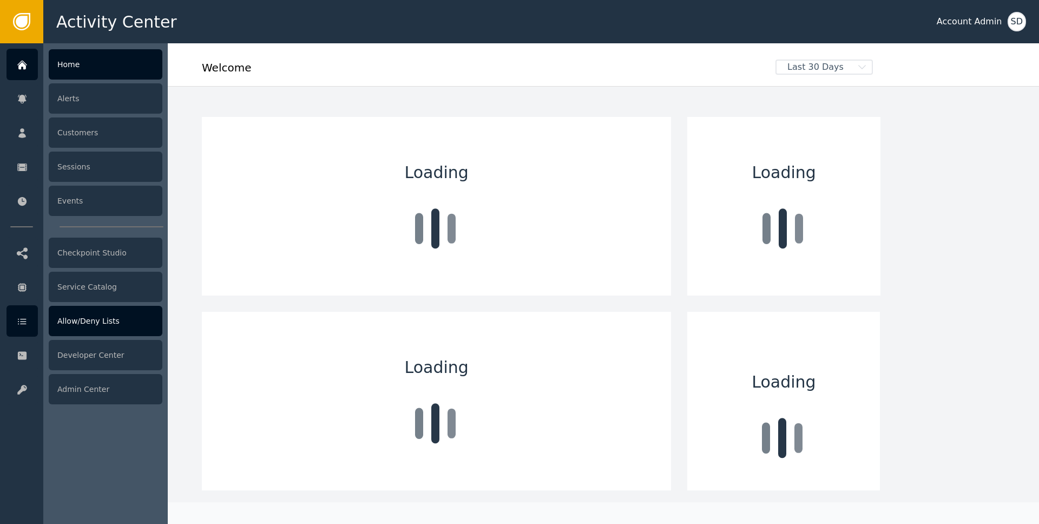
click at [81, 321] on div "Allow/Deny Lists" at bounding box center [106, 321] width 114 height 30
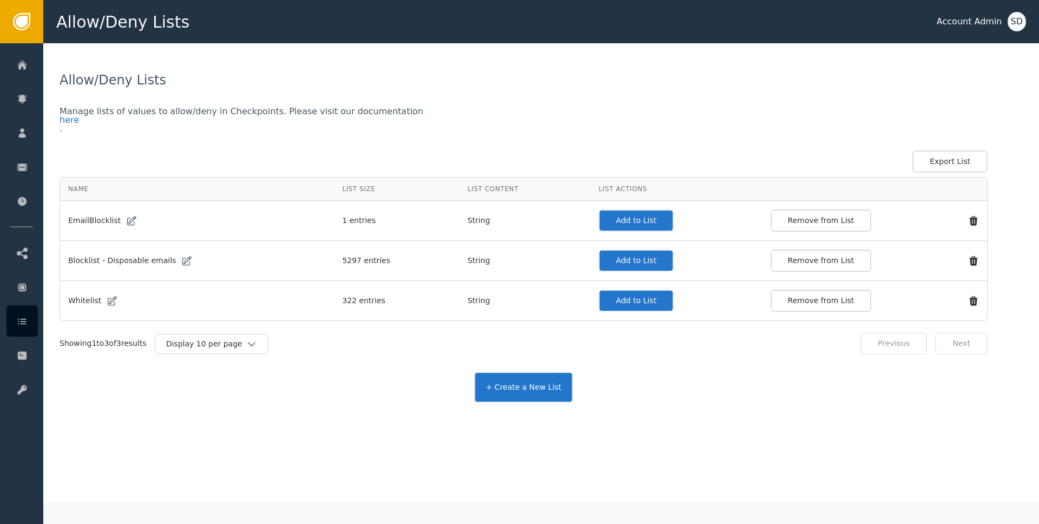
click at [618, 298] on button "Add to List" at bounding box center [635, 300] width 75 height 22
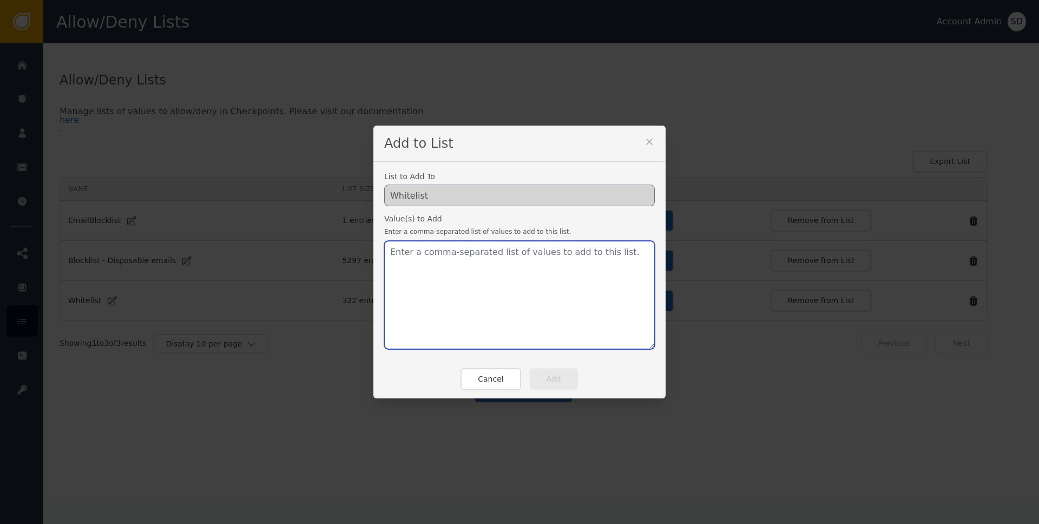
click at [427, 282] on textarea at bounding box center [519, 295] width 270 height 108
paste textarea "[EMAIL_ADDRESS][DOMAIN_NAME]"
click at [567, 266] on textarea "[EMAIL_ADDRESS][DOMAIN_NAME]," at bounding box center [519, 295] width 270 height 108
paste textarea "[EMAIL_ADDRESS][DOMAIN_NAME]"
type textarea "[EMAIL_ADDRESS][DOMAIN_NAME],[DOMAIN_NAME][EMAIL_ADDRESS][DOMAIN_NAME]"
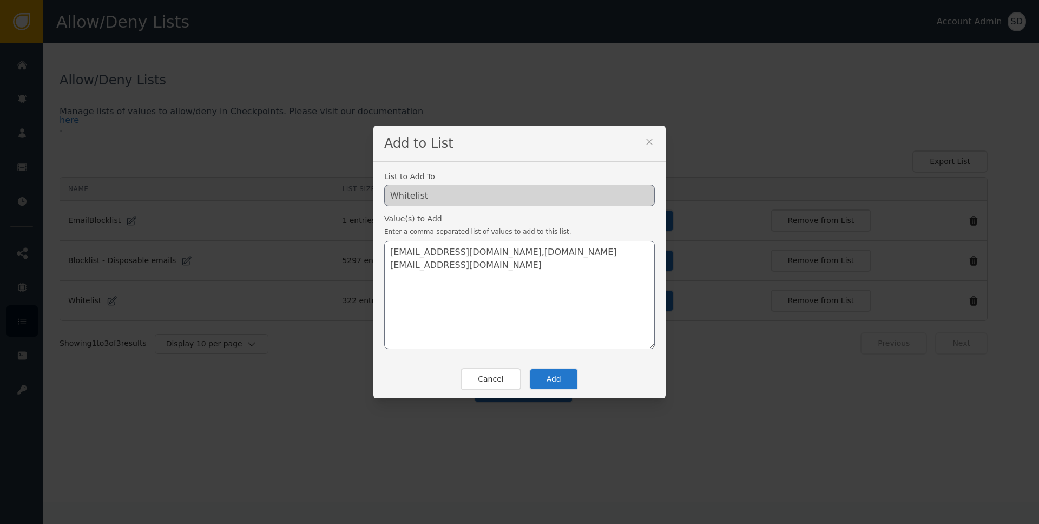
click at [550, 384] on button "Add" at bounding box center [553, 379] width 49 height 22
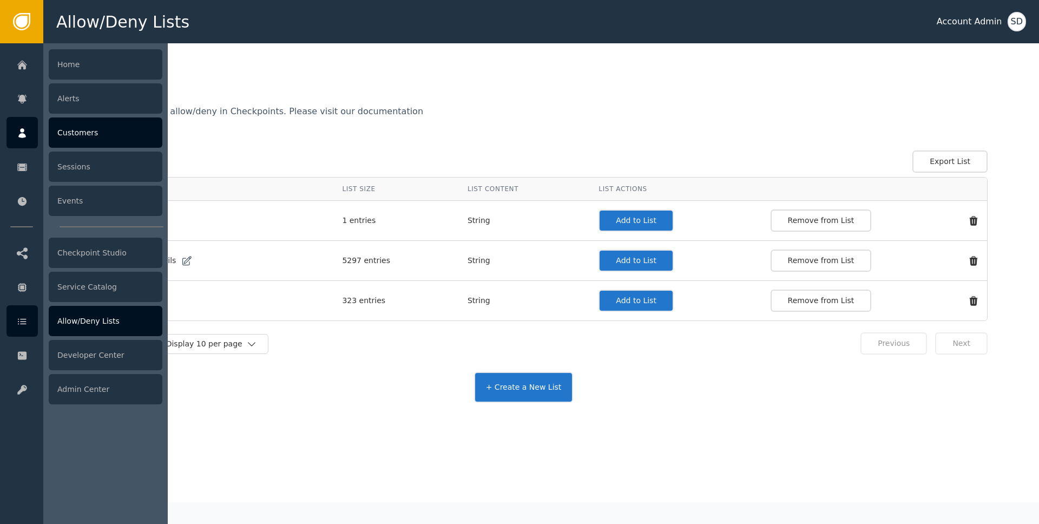
click at [26, 137] on icon at bounding box center [22, 133] width 11 height 12
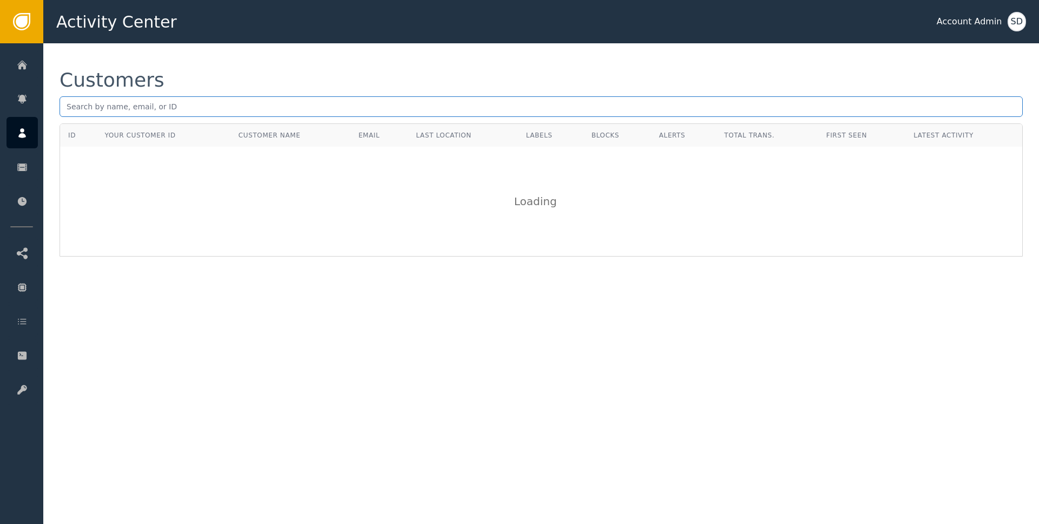
click at [111, 104] on input "text" at bounding box center [541, 106] width 963 height 21
paste input "[EMAIL_ADDRESS][DOMAIN_NAME]"
type input "[EMAIL_ADDRESS][DOMAIN_NAME]"
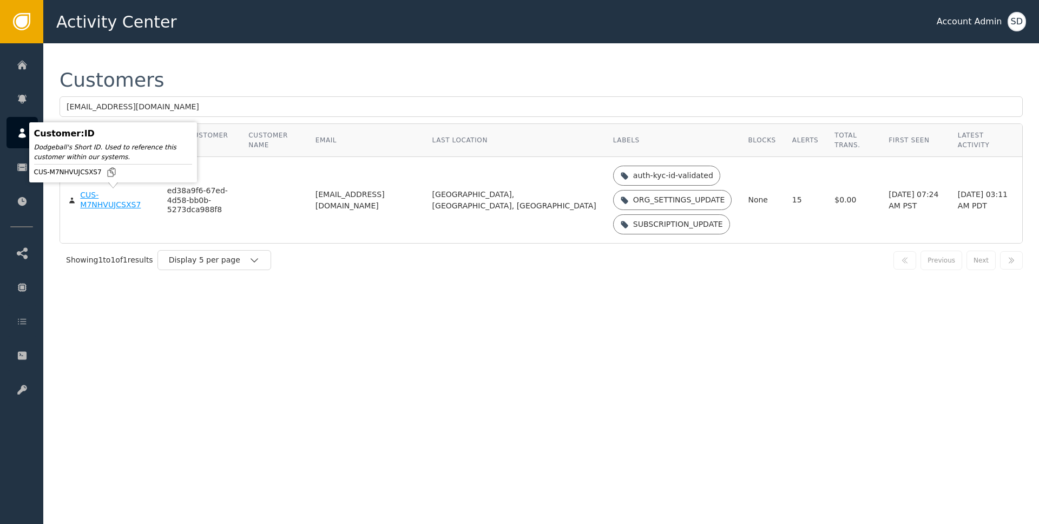
click at [102, 196] on div "CUS-M7NHVUJCSXS7" at bounding box center [115, 199] width 71 height 19
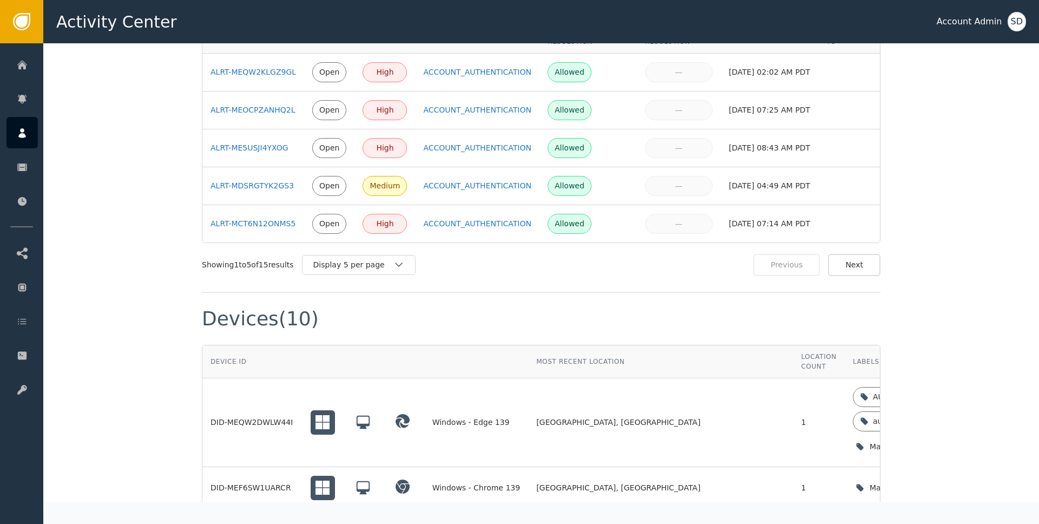
scroll to position [768, 0]
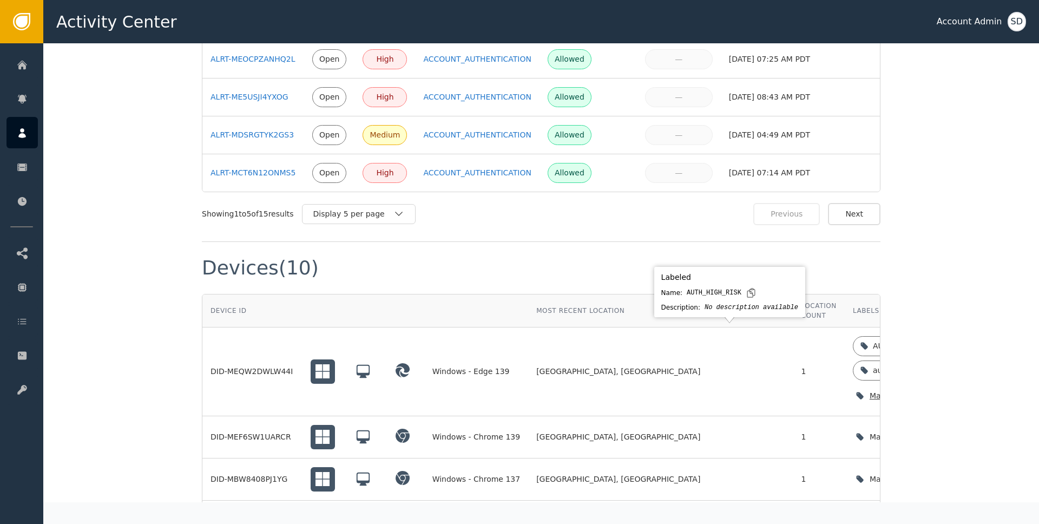
click at [942, 341] on icon at bounding box center [946, 345] width 9 height 9
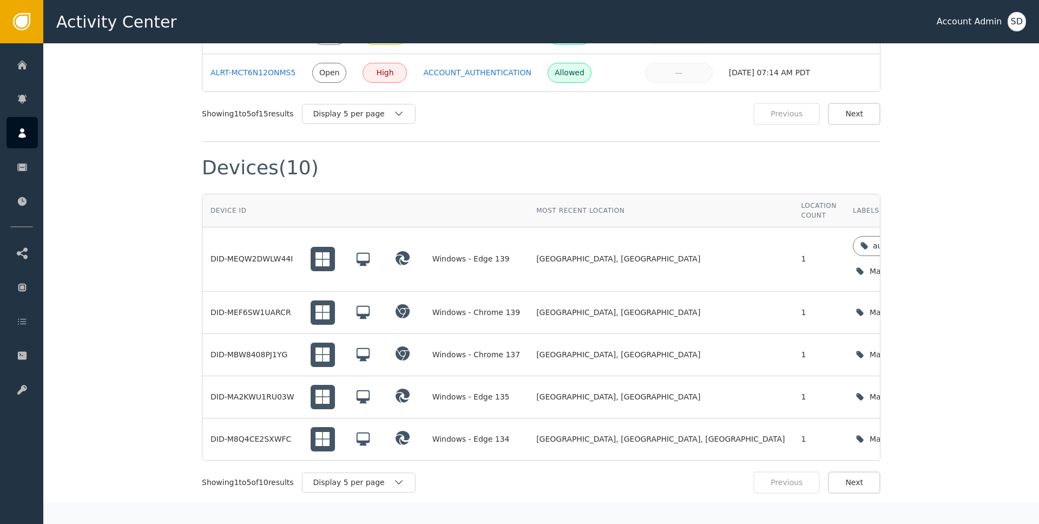
scroll to position [870, 0]
click at [841, 472] on button "Next" at bounding box center [854, 481] width 52 height 22
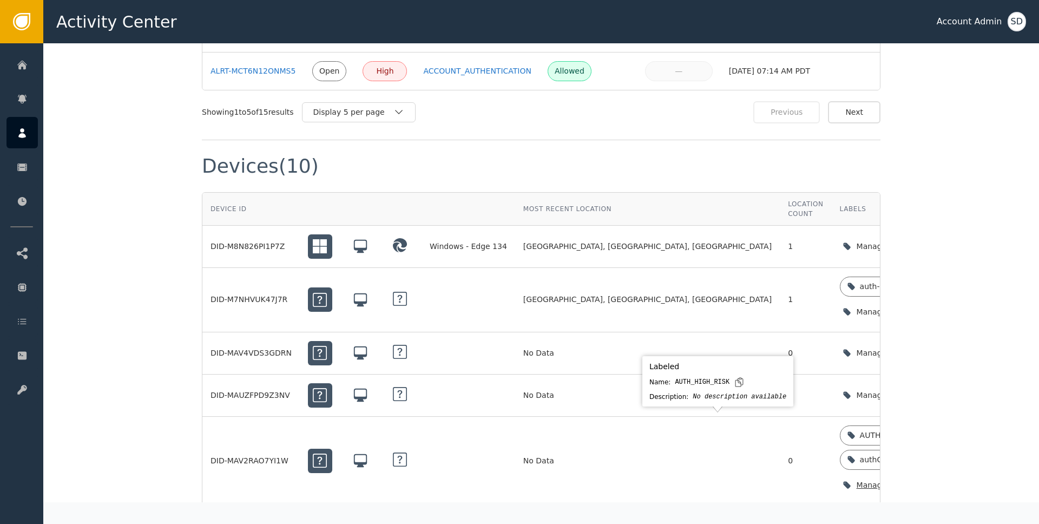
click at [929, 431] on icon at bounding box center [933, 435] width 9 height 9
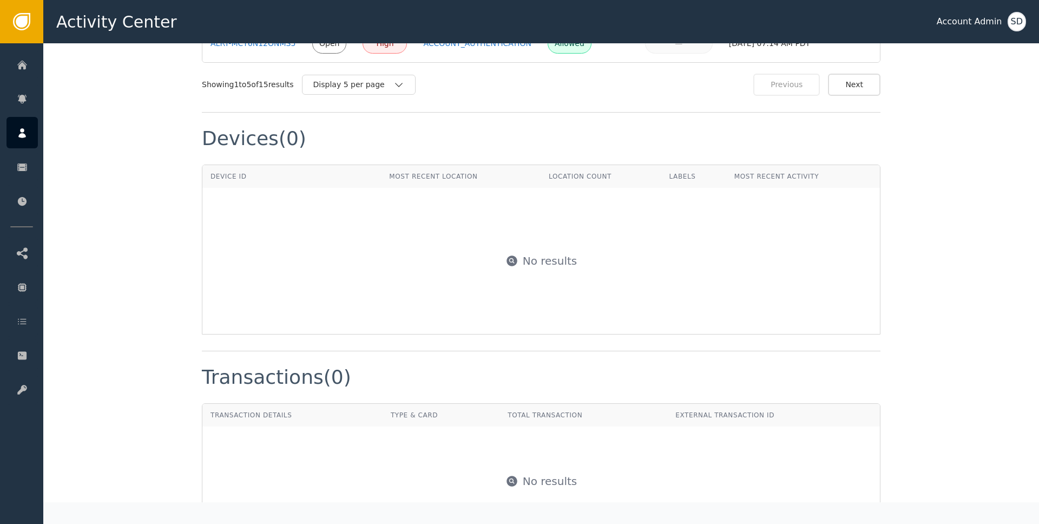
scroll to position [887, 0]
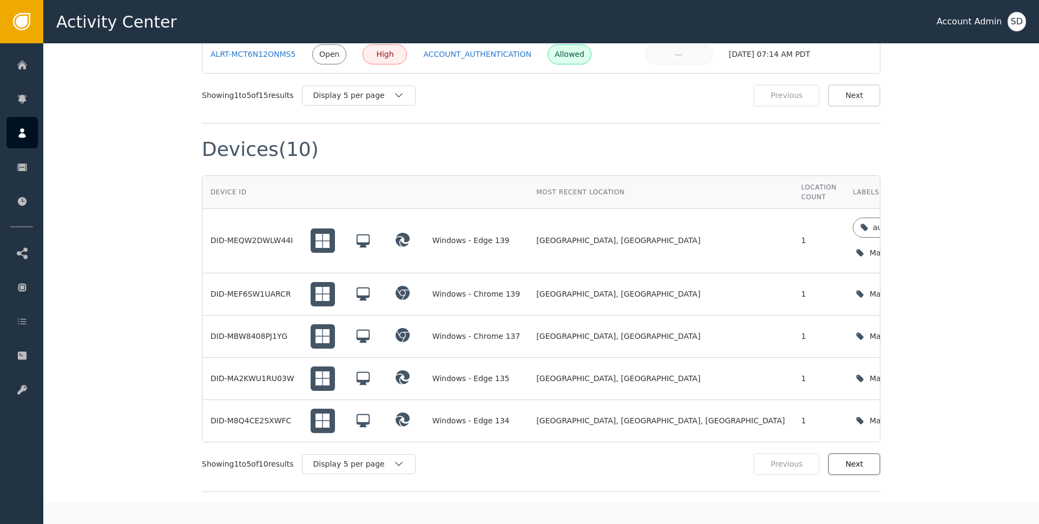
click at [839, 458] on button "Next" at bounding box center [854, 464] width 52 height 22
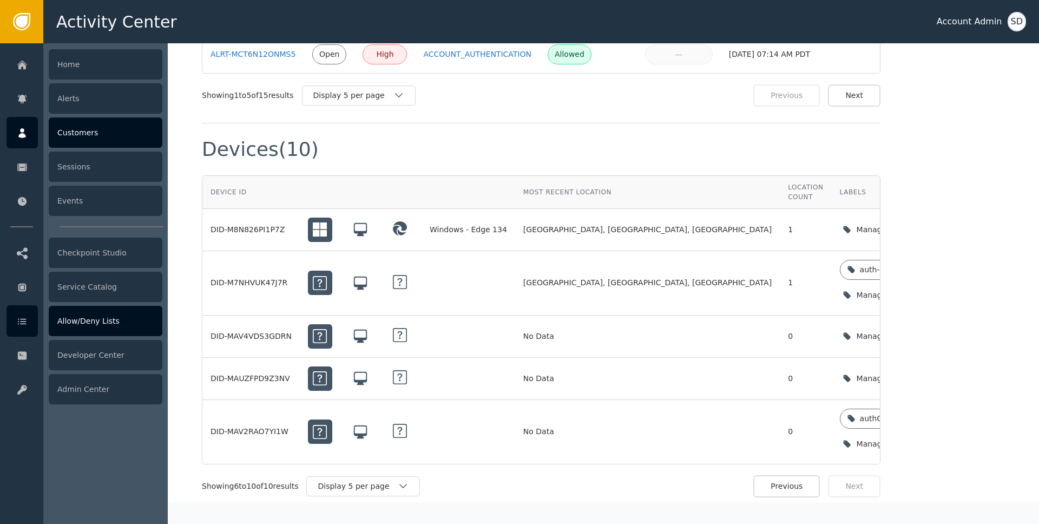
click at [89, 320] on div "Allow/Deny Lists" at bounding box center [106, 321] width 114 height 30
